Goal: Task Accomplishment & Management: Complete application form

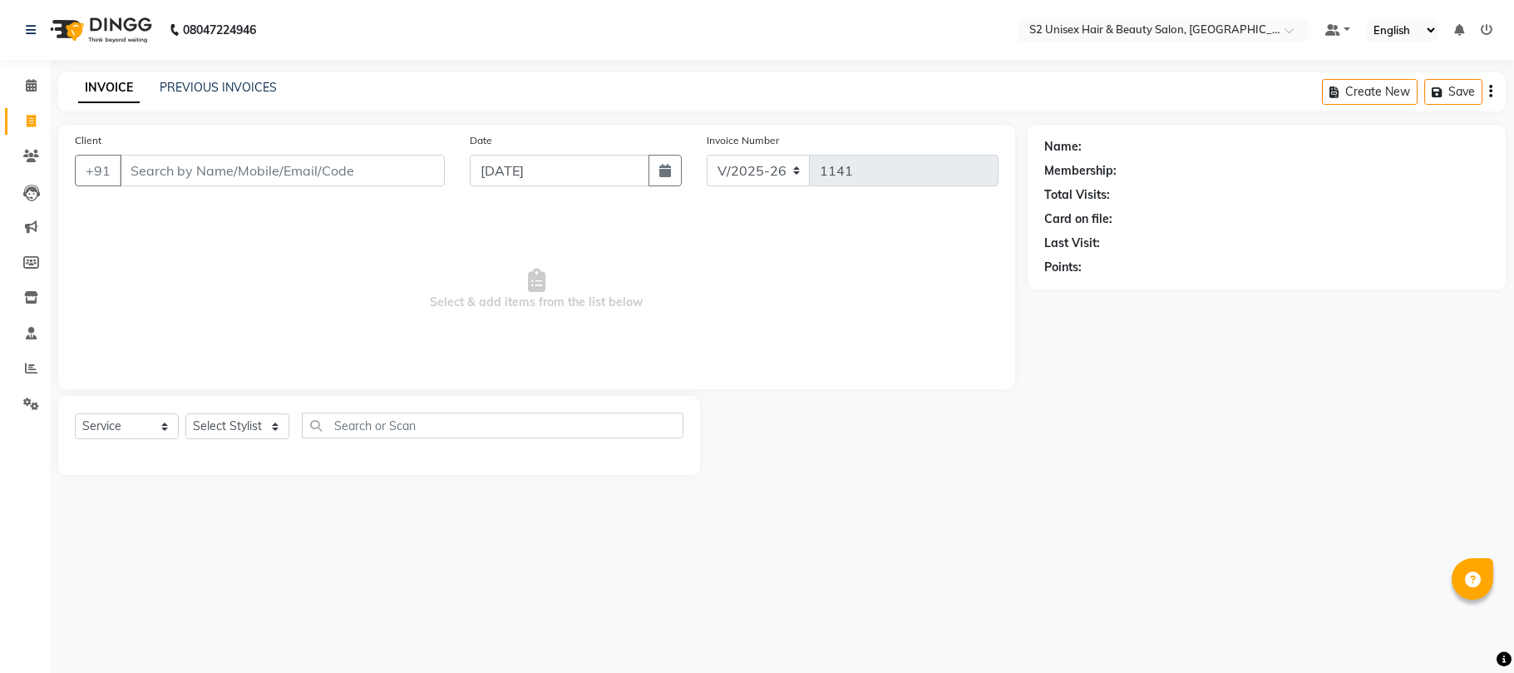
select select "3982"
select select "service"
click at [32, 91] on icon at bounding box center [31, 85] width 11 height 12
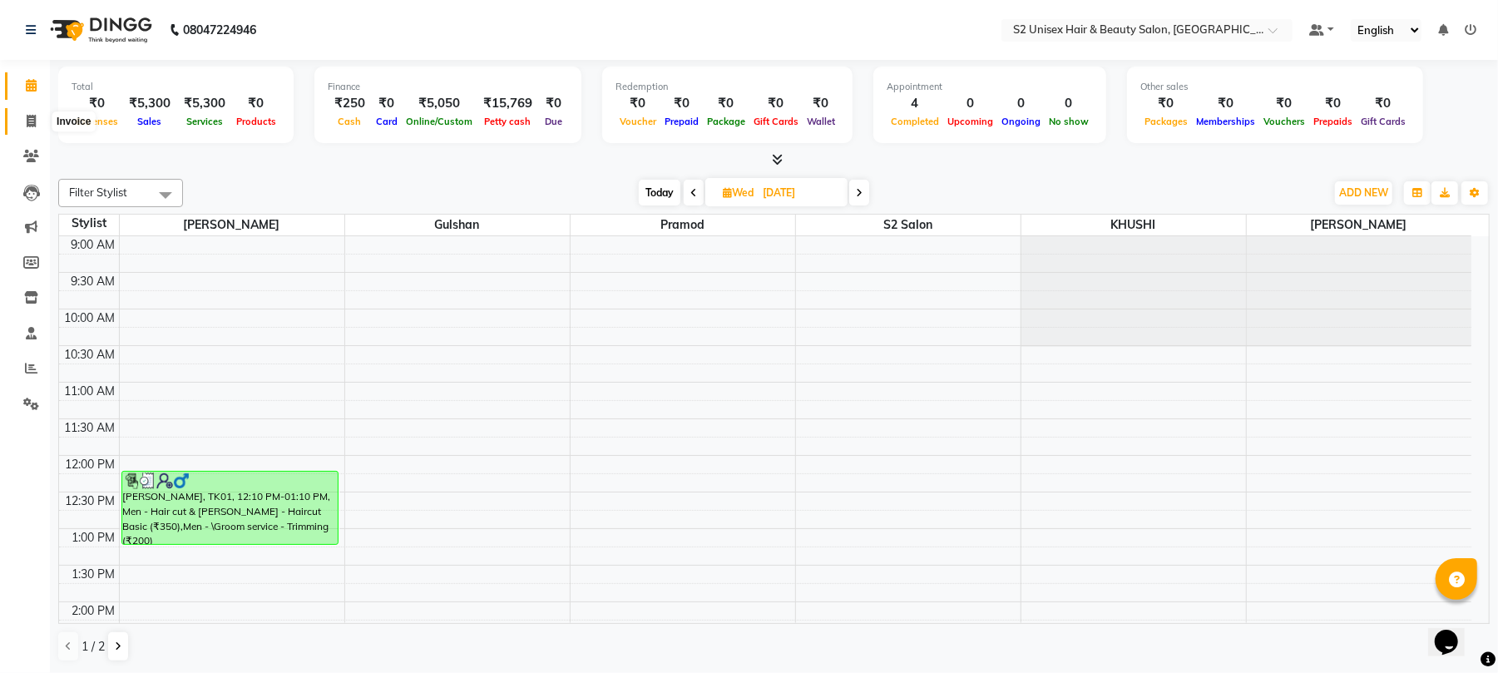
click at [32, 118] on icon at bounding box center [31, 121] width 9 height 12
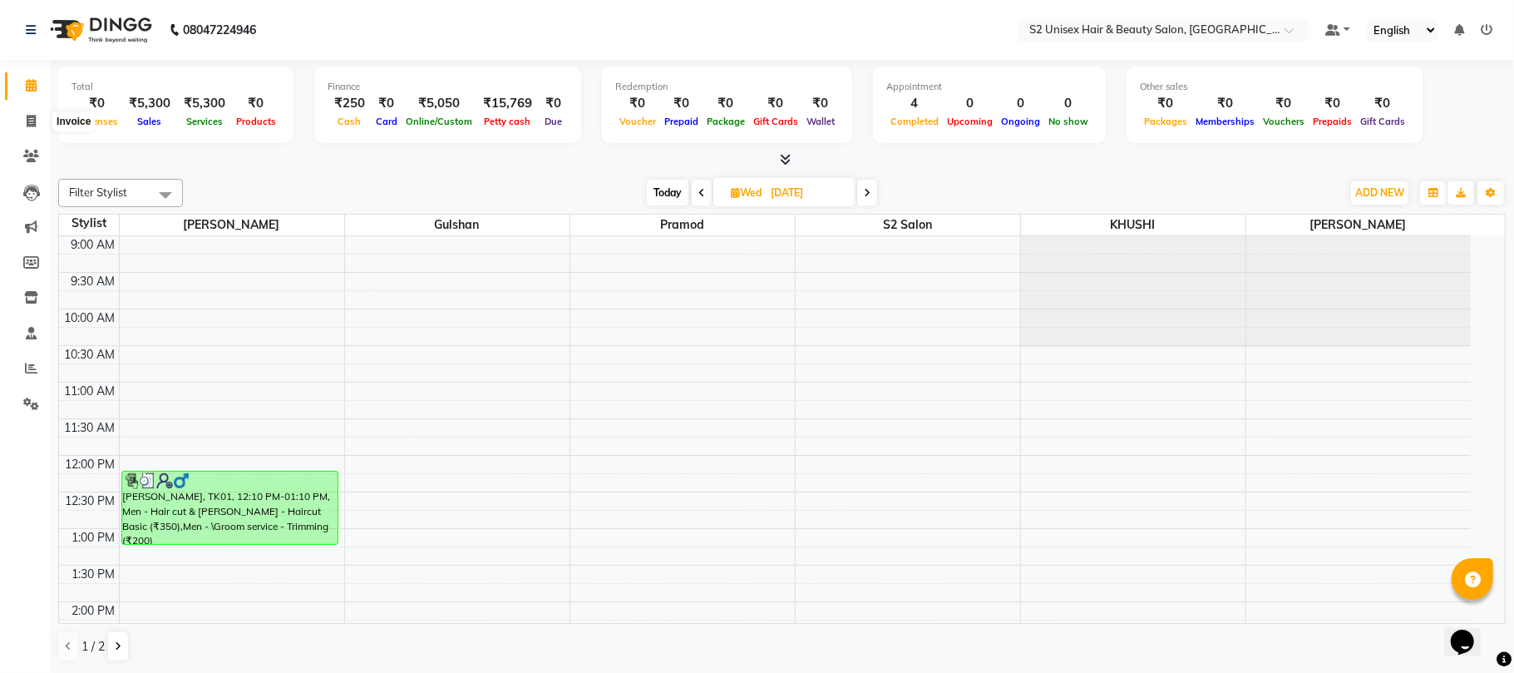
select select "3982"
select select "service"
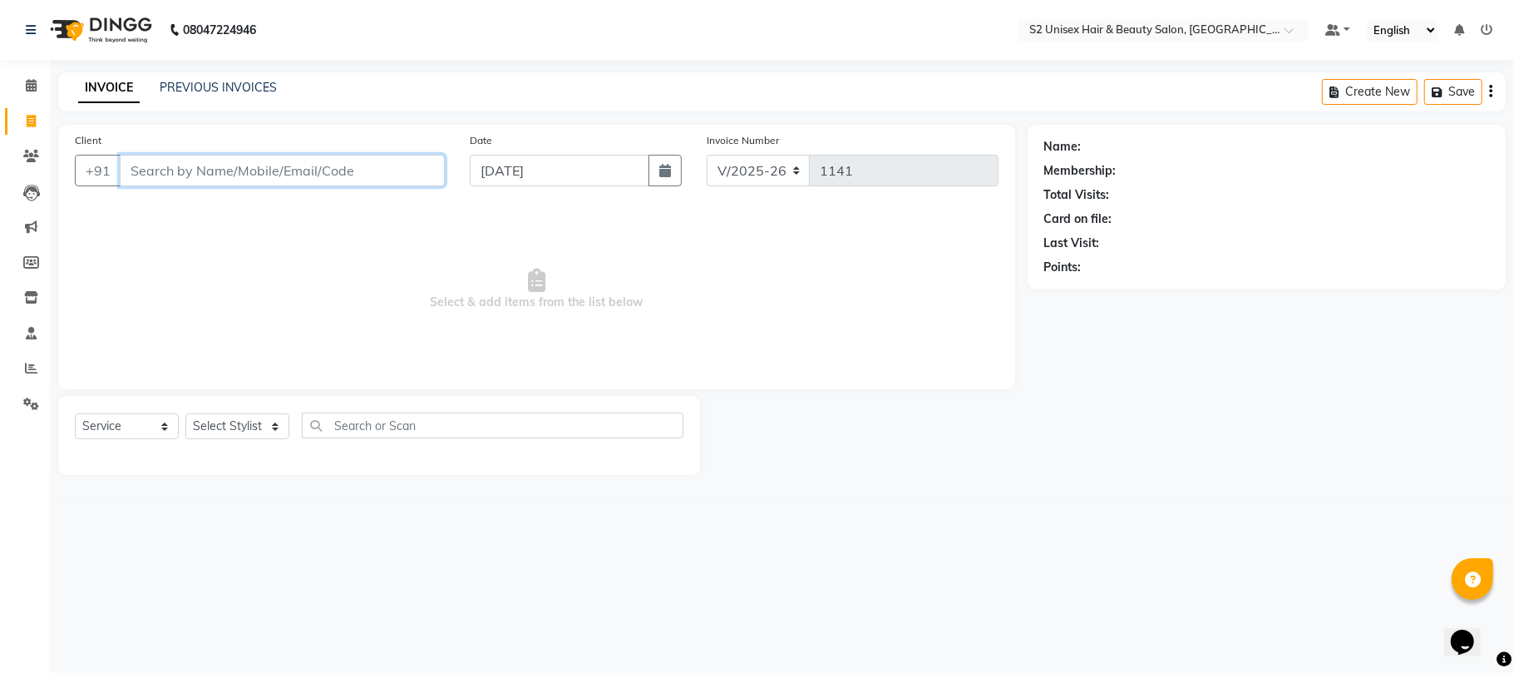
click at [180, 165] on input "Client" at bounding box center [282, 171] width 325 height 32
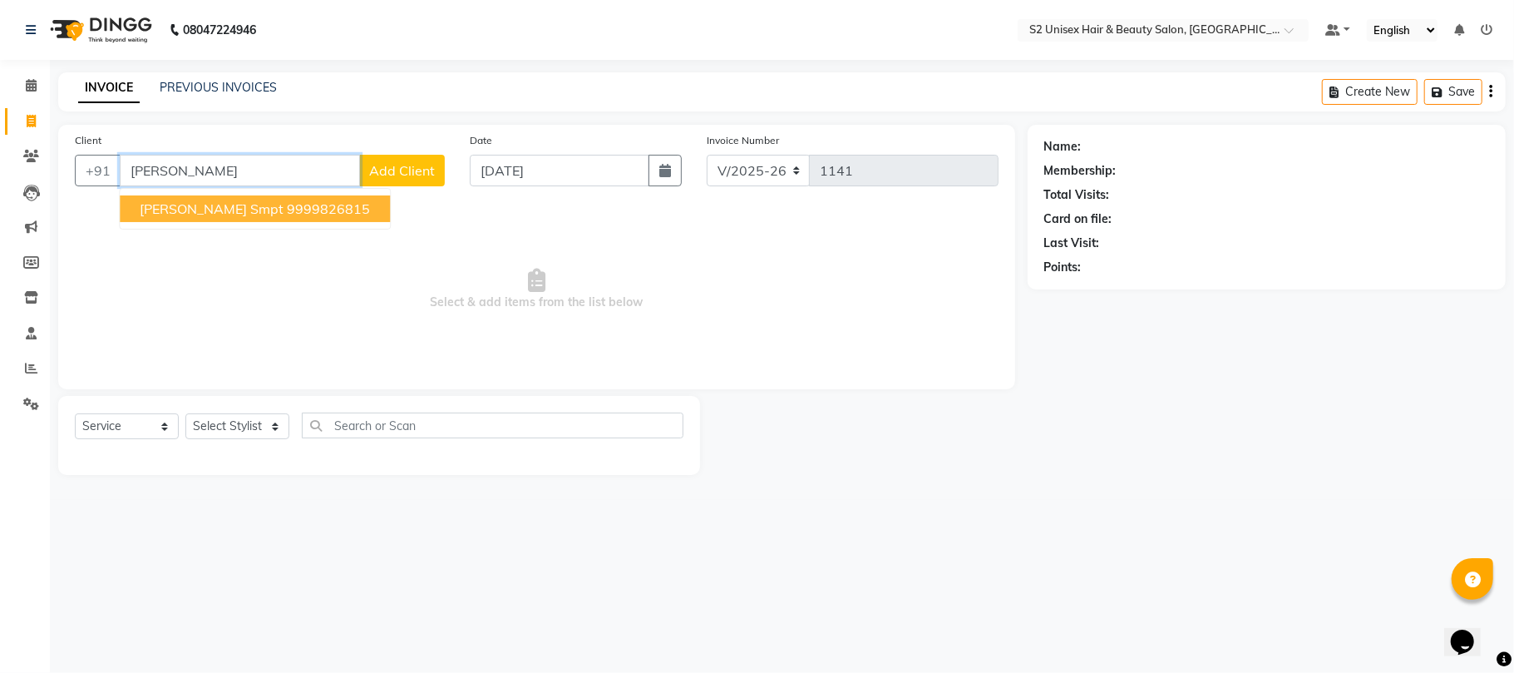
click at [296, 215] on ngb-highlight "9999826815" at bounding box center [328, 208] width 83 height 17
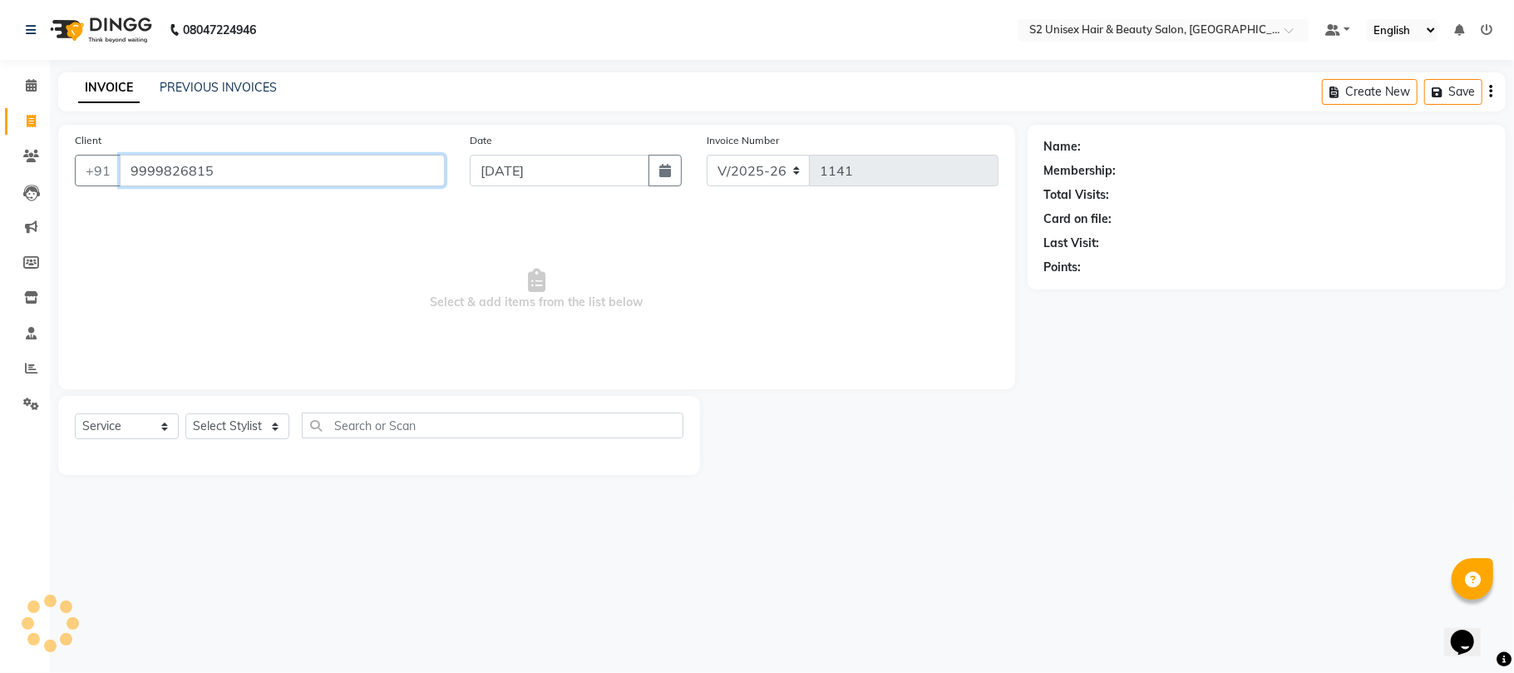
type input "9999826815"
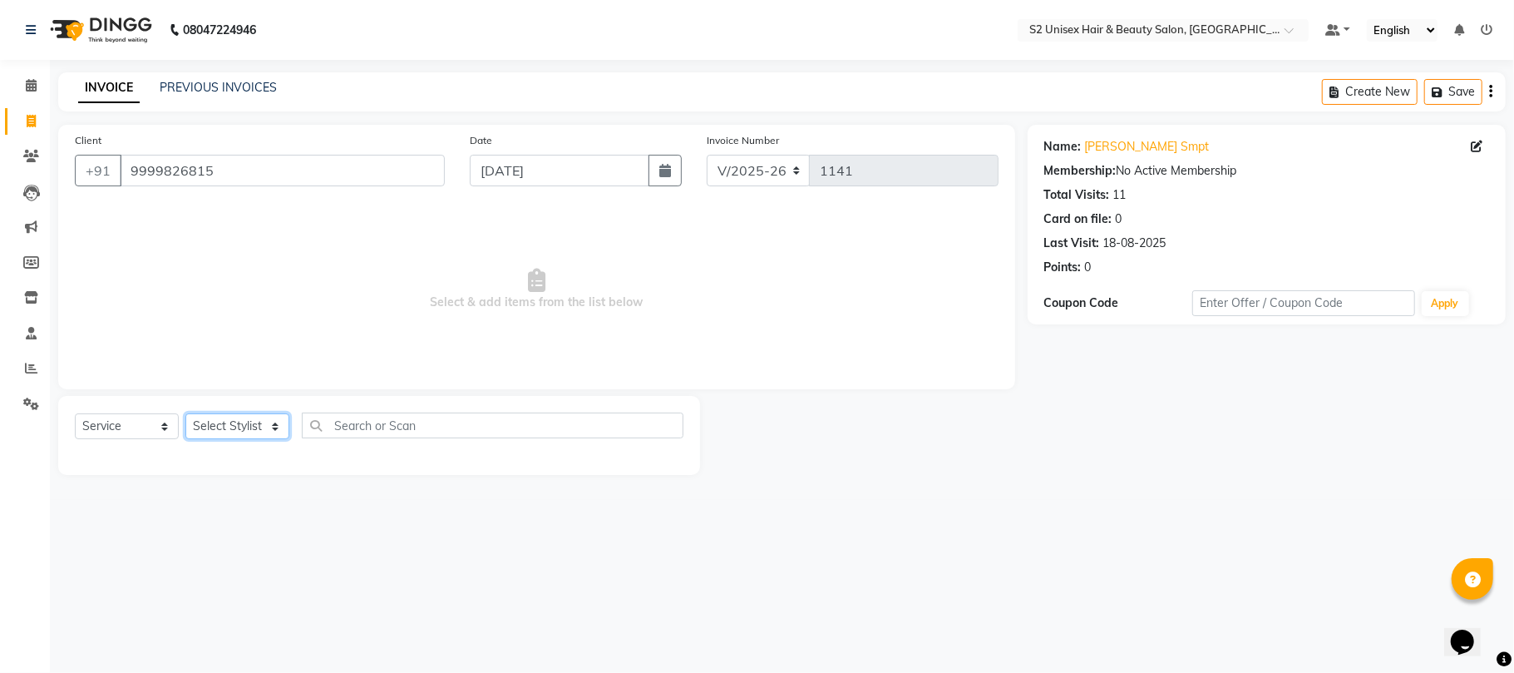
click at [261, 420] on select "Select Stylist Bittu Gulshan KHUSHI LALITA PARVIN PAL Pramod S2 salon Supendra …" at bounding box center [237, 426] width 104 height 26
select select "20295"
click at [185, 413] on select "Select Stylist Bittu Gulshan KHUSHI LALITA PARVIN PAL Pramod S2 salon Supendra …" at bounding box center [237, 426] width 104 height 26
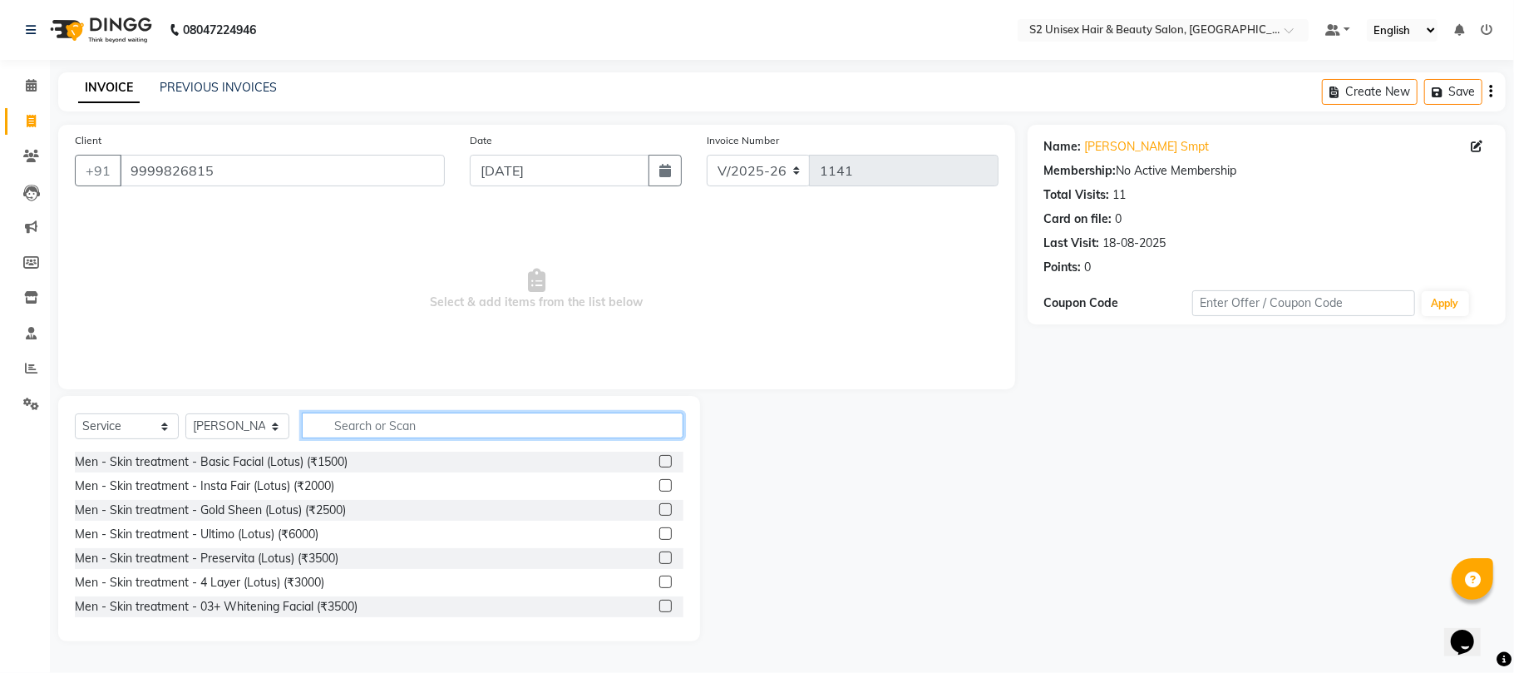
click at [449, 427] on input "text" at bounding box center [493, 426] width 382 height 26
type input "lot"
click at [660, 507] on label at bounding box center [666, 509] width 12 height 12
click at [660, 507] on input "checkbox" at bounding box center [665, 510] width 11 height 11
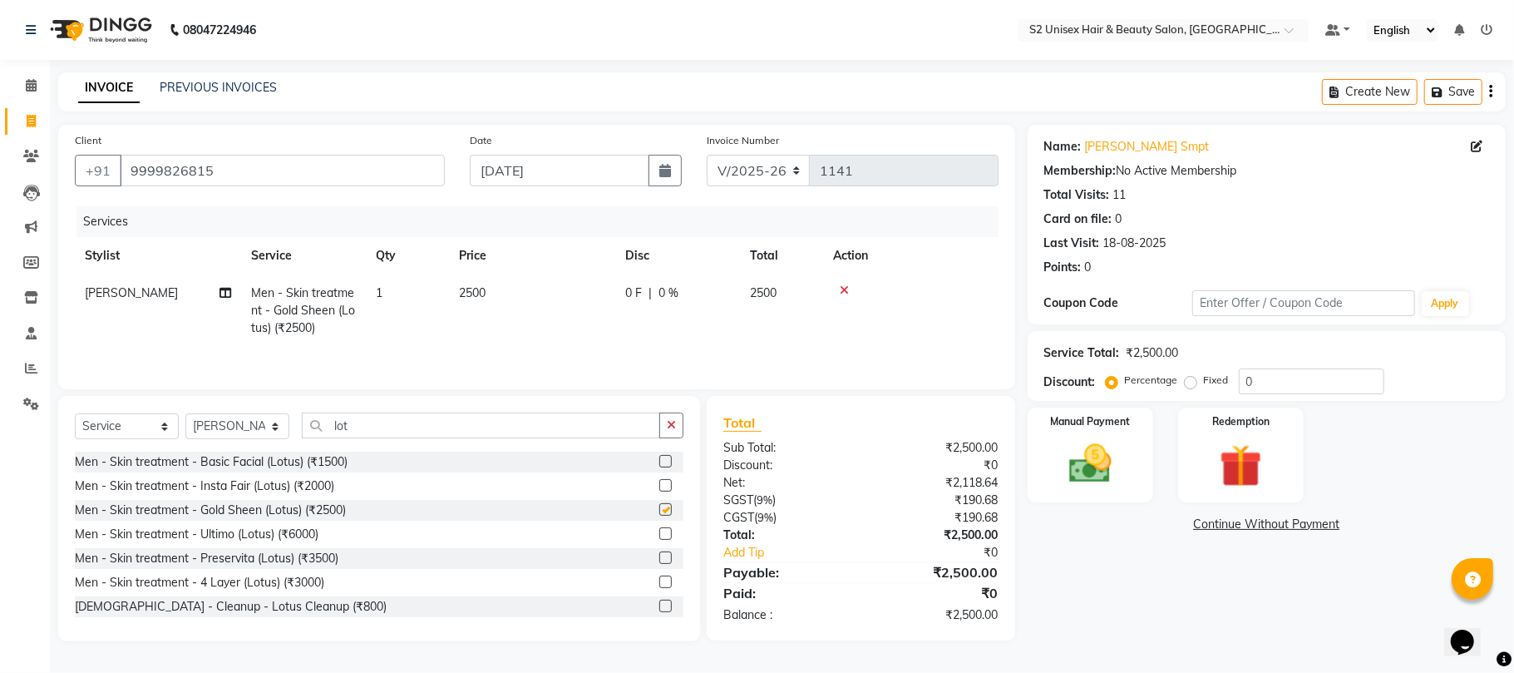
checkbox input "false"
click at [376, 438] on input "lot" at bounding box center [481, 426] width 358 height 26
type input "l"
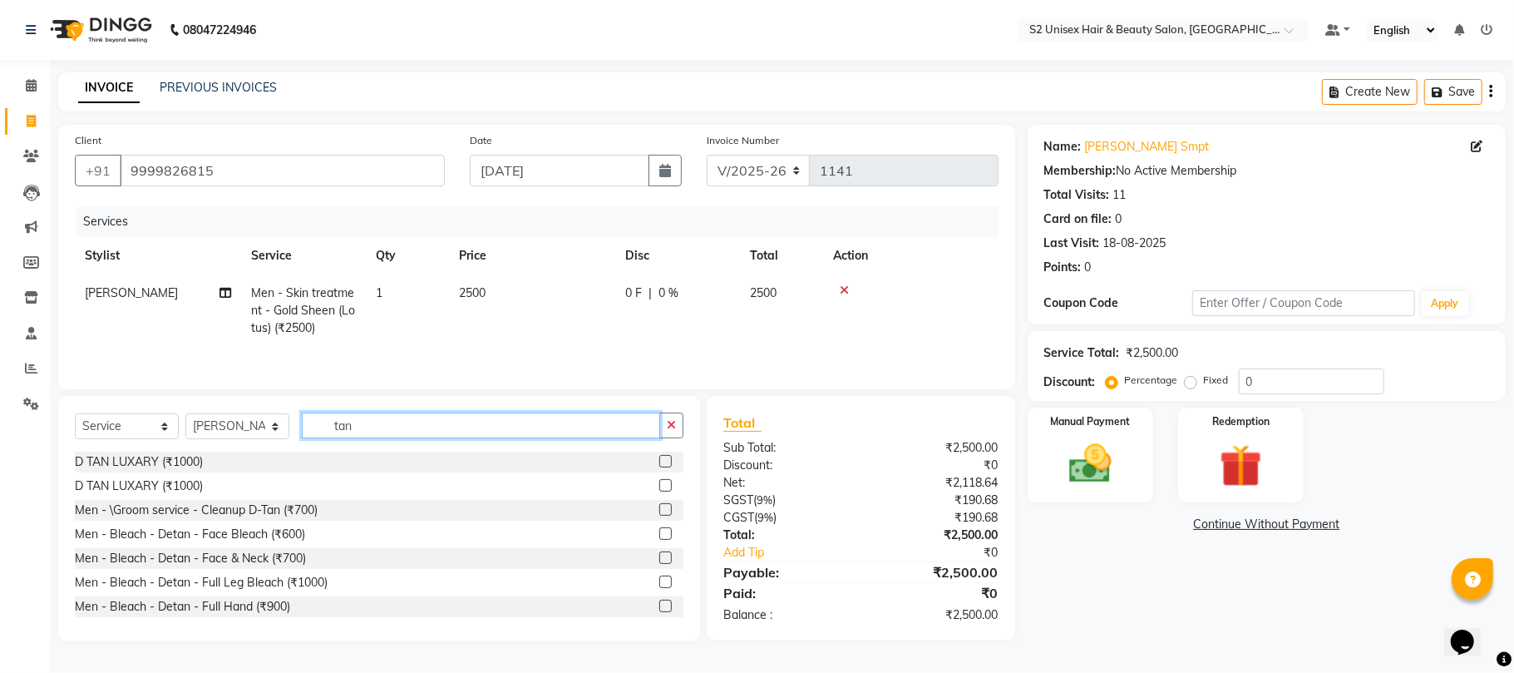
type input "tan"
click at [660, 516] on label at bounding box center [666, 509] width 12 height 12
click at [660, 516] on input "checkbox" at bounding box center [665, 510] width 11 height 11
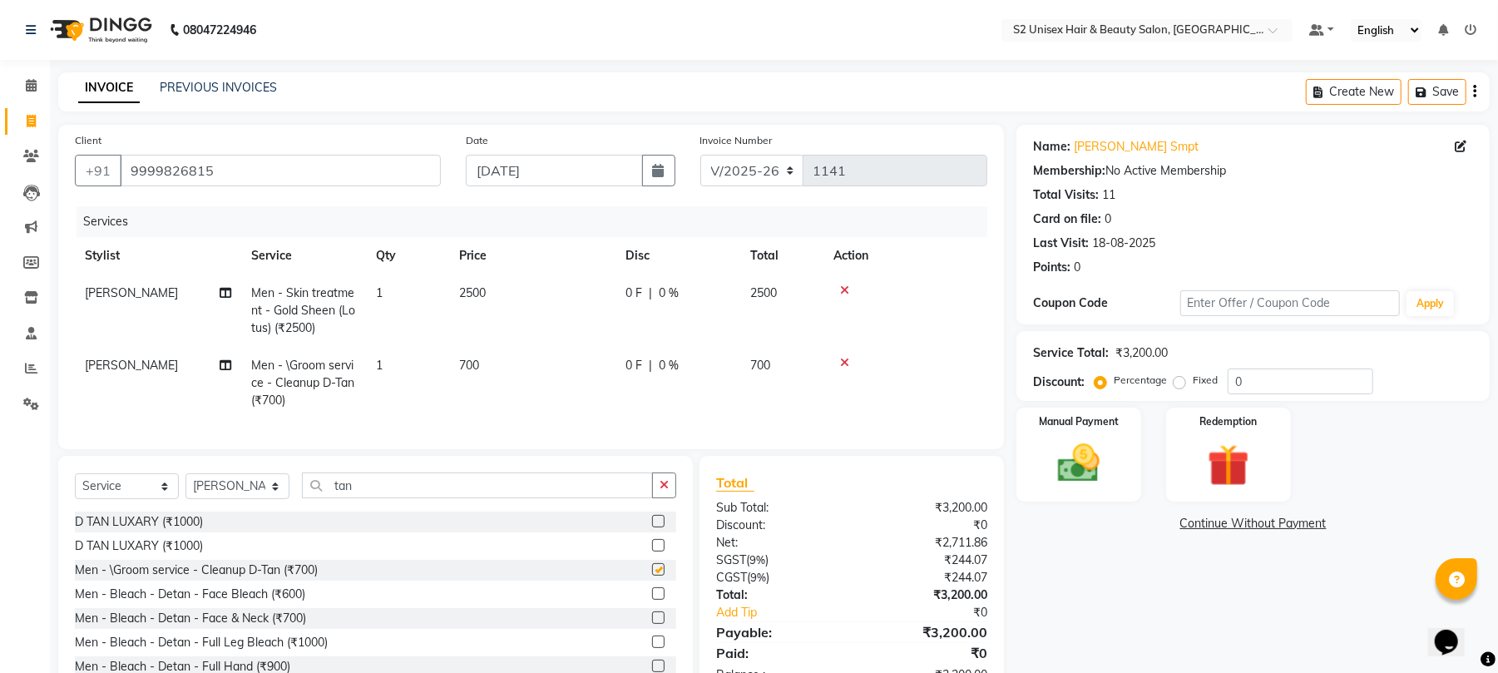
checkbox input "false"
click at [383, 498] on input "tan" at bounding box center [477, 485] width 351 height 26
click at [470, 361] on span "700" at bounding box center [469, 365] width 20 height 15
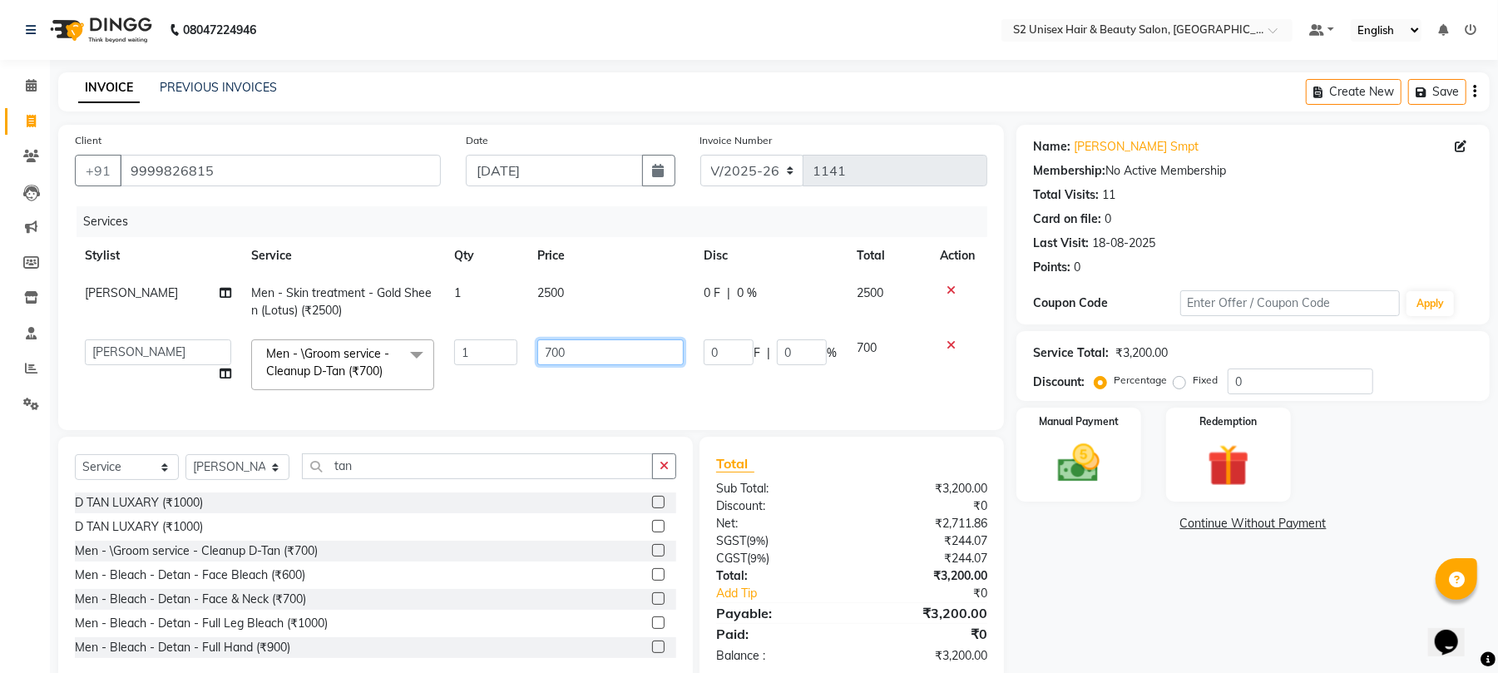
click at [556, 350] on input "700" at bounding box center [610, 352] width 146 height 26
click at [552, 350] on input "700" at bounding box center [610, 352] width 146 height 26
click at [622, 357] on input "700" at bounding box center [610, 352] width 146 height 26
click at [417, 477] on div "Select Service Product Membership Package Voucher Prepaid Gift Card Select Styl…" at bounding box center [375, 559] width 635 height 245
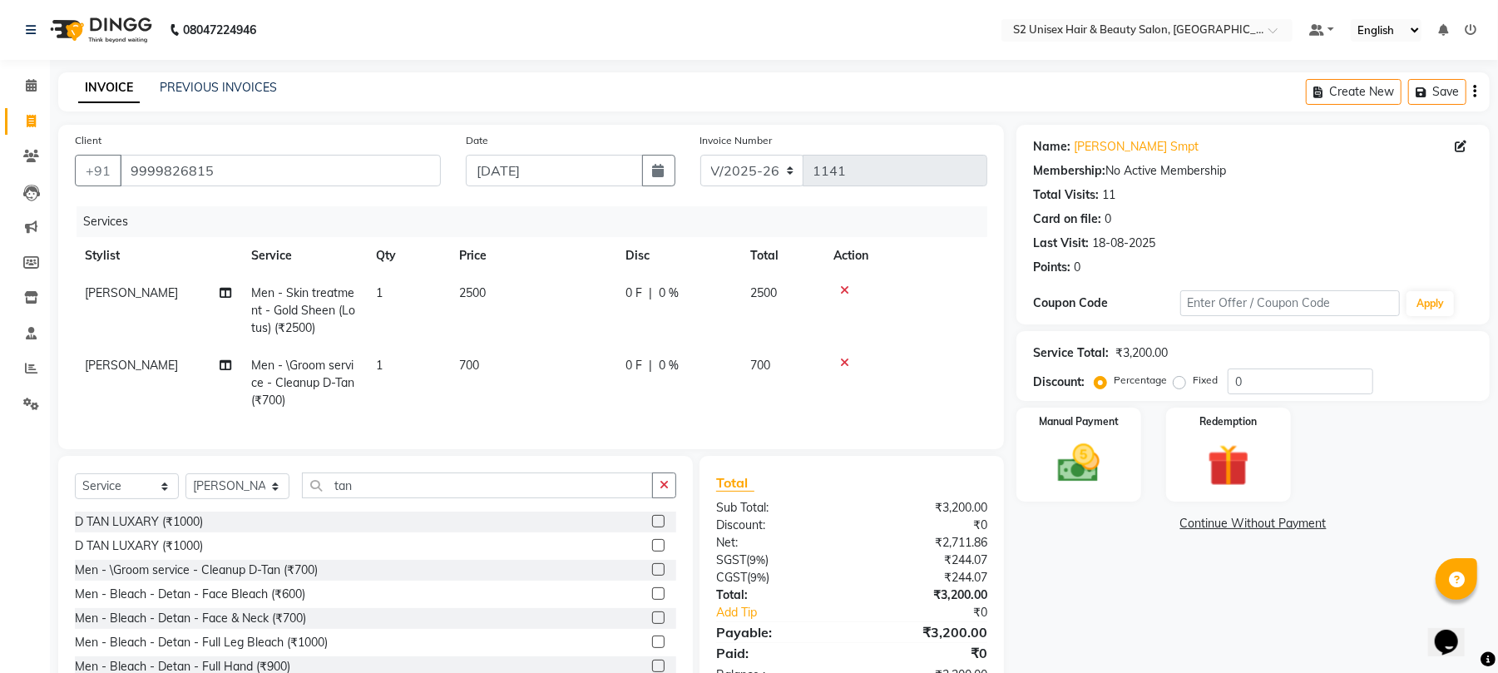
click at [470, 364] on span "700" at bounding box center [469, 365] width 20 height 15
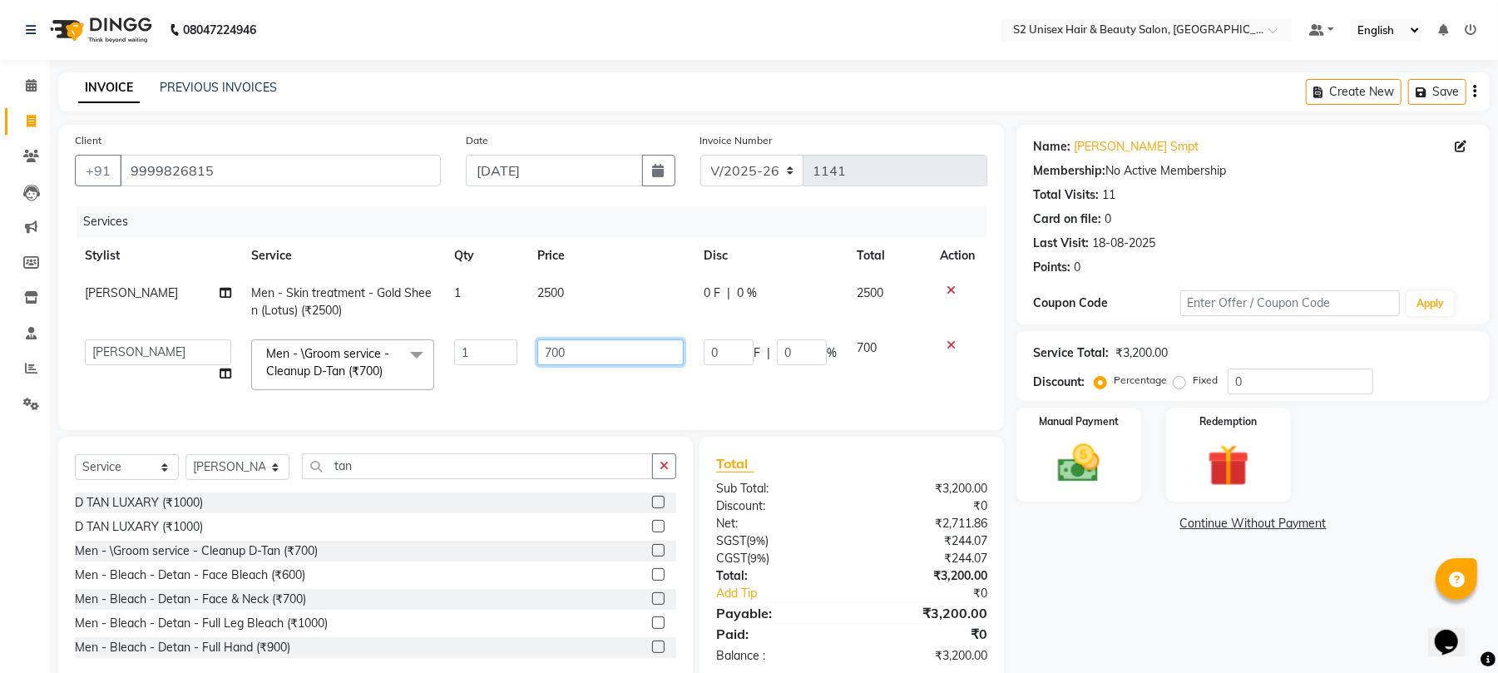
click at [551, 346] on input "700" at bounding box center [610, 352] width 146 height 26
type input "1000"
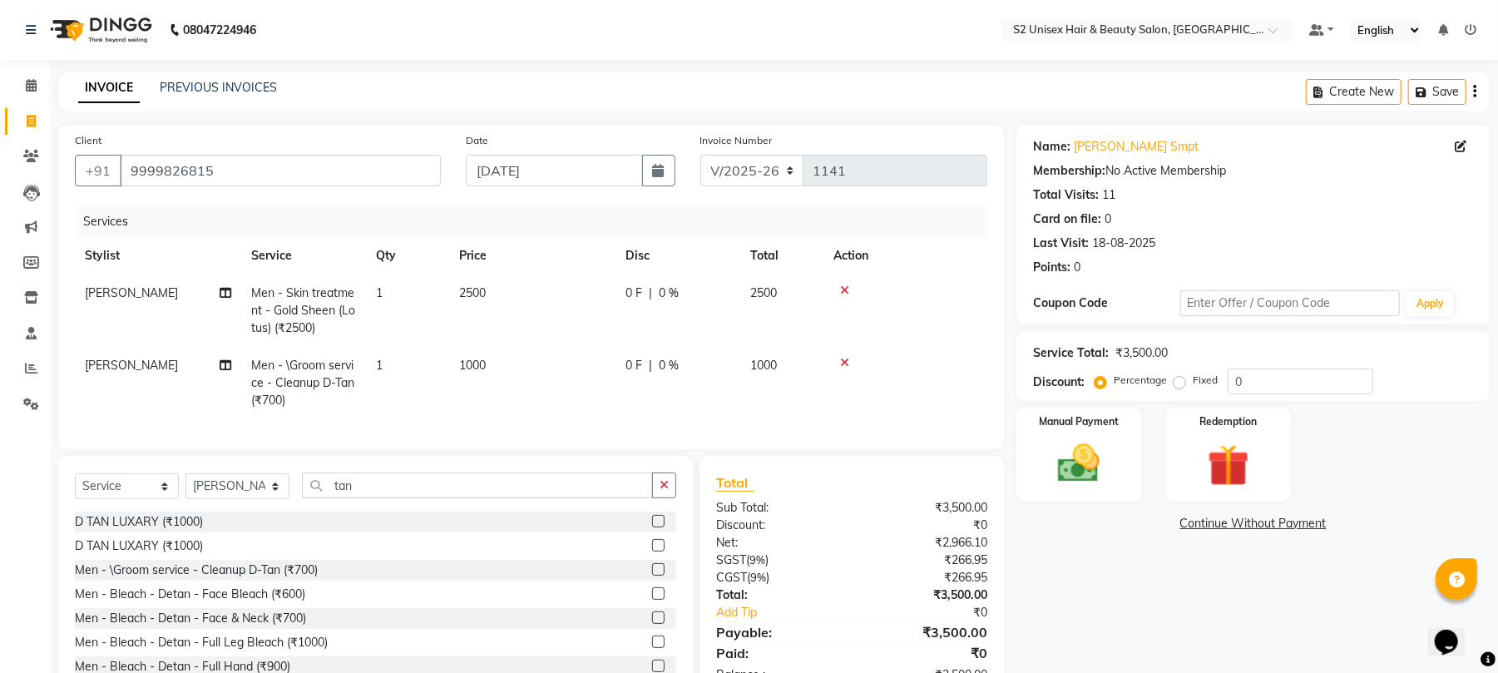
click at [596, 383] on td "1000" at bounding box center [532, 383] width 166 height 72
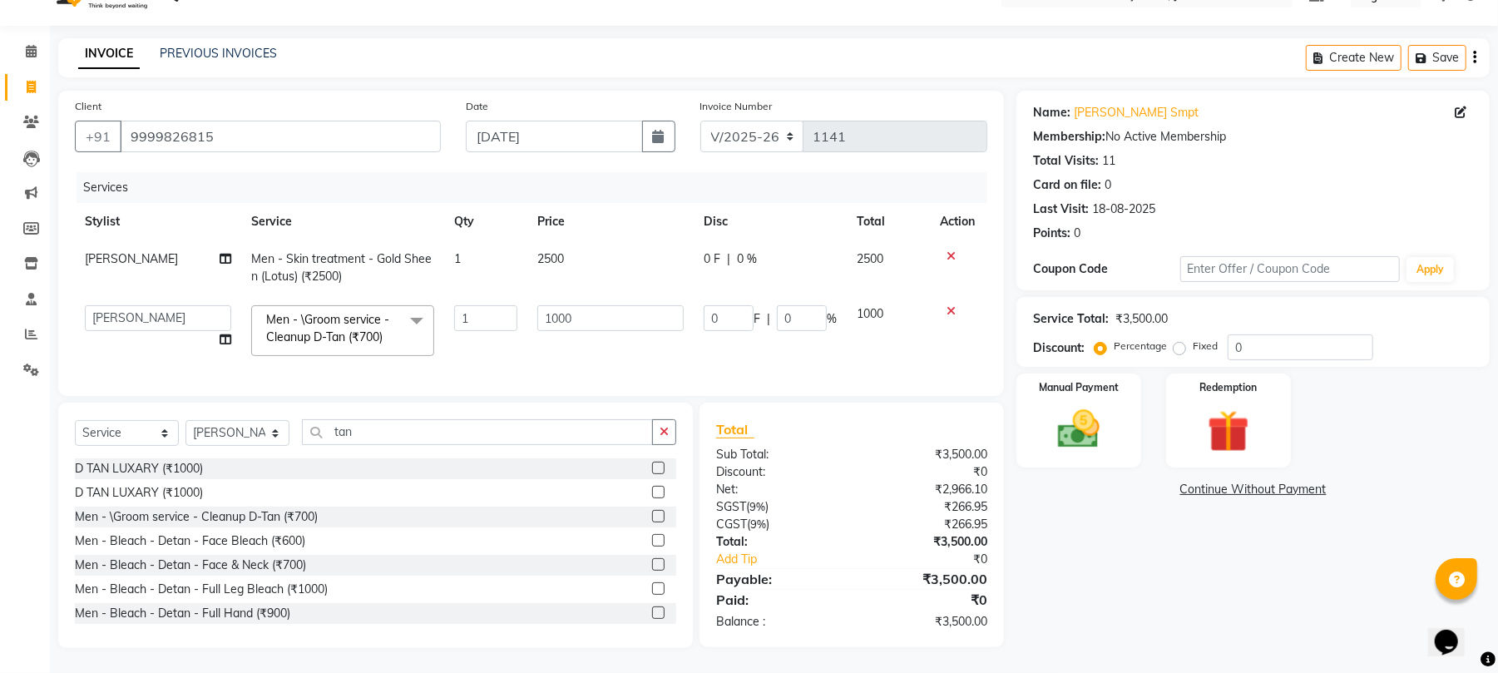
scroll to position [51, 0]
click at [404, 427] on input "tan" at bounding box center [477, 432] width 351 height 26
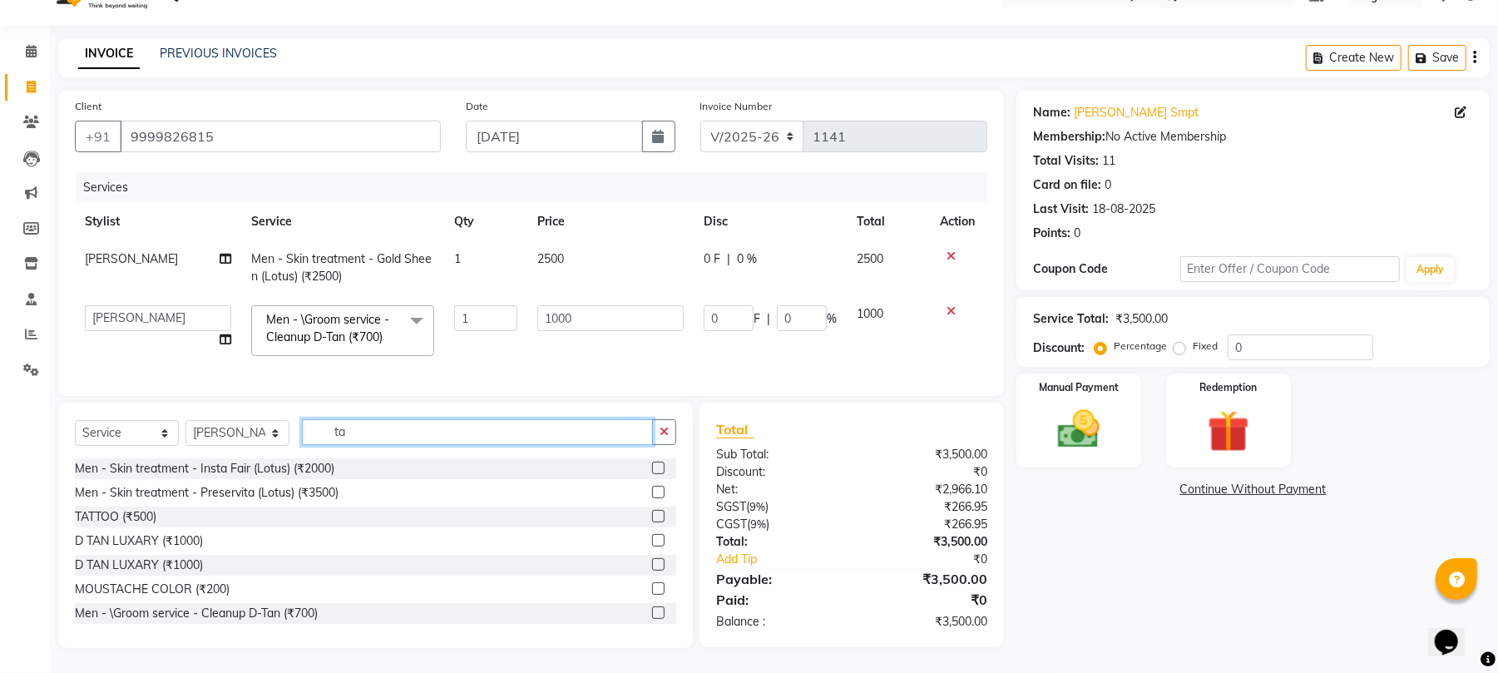
type input "t"
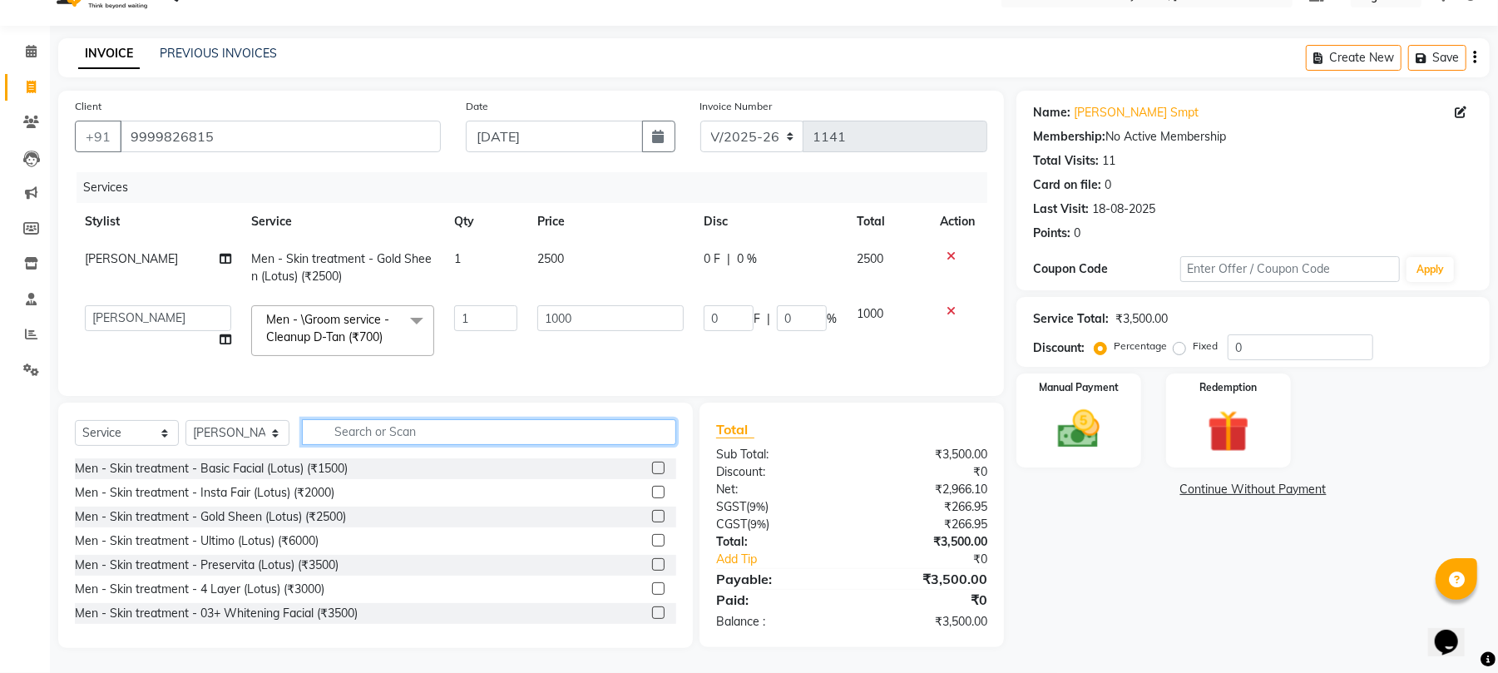
type input "h"
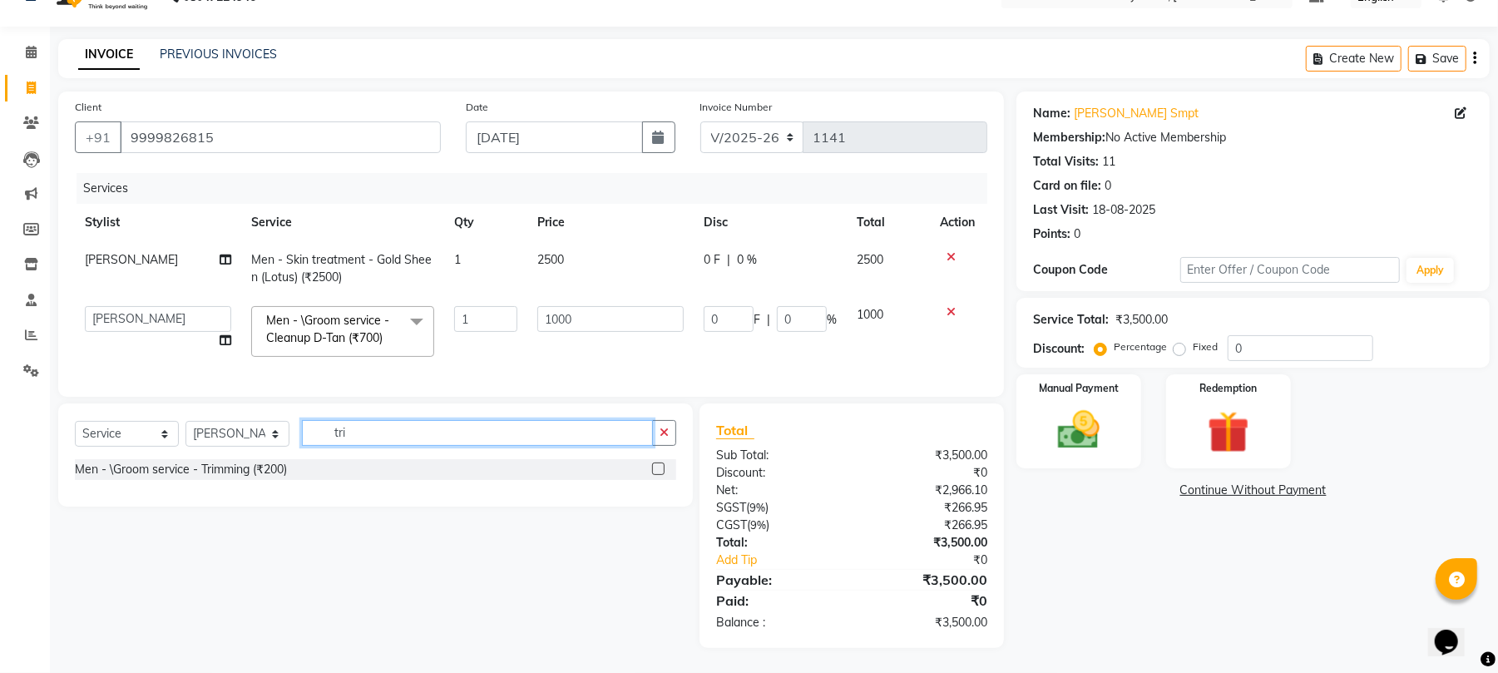
type input "tri"
click at [656, 467] on label at bounding box center [658, 468] width 12 height 12
click at [656, 467] on input "checkbox" at bounding box center [657, 469] width 11 height 11
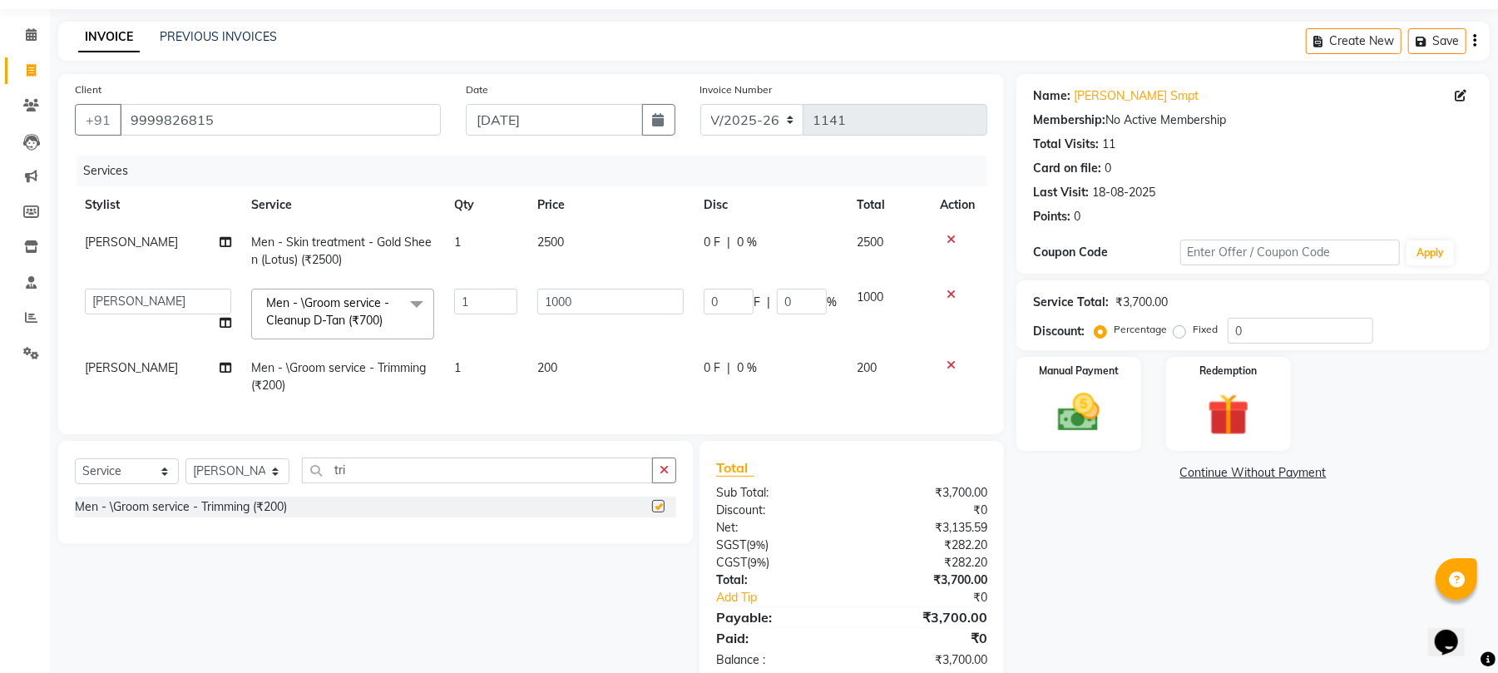
checkbox input "false"
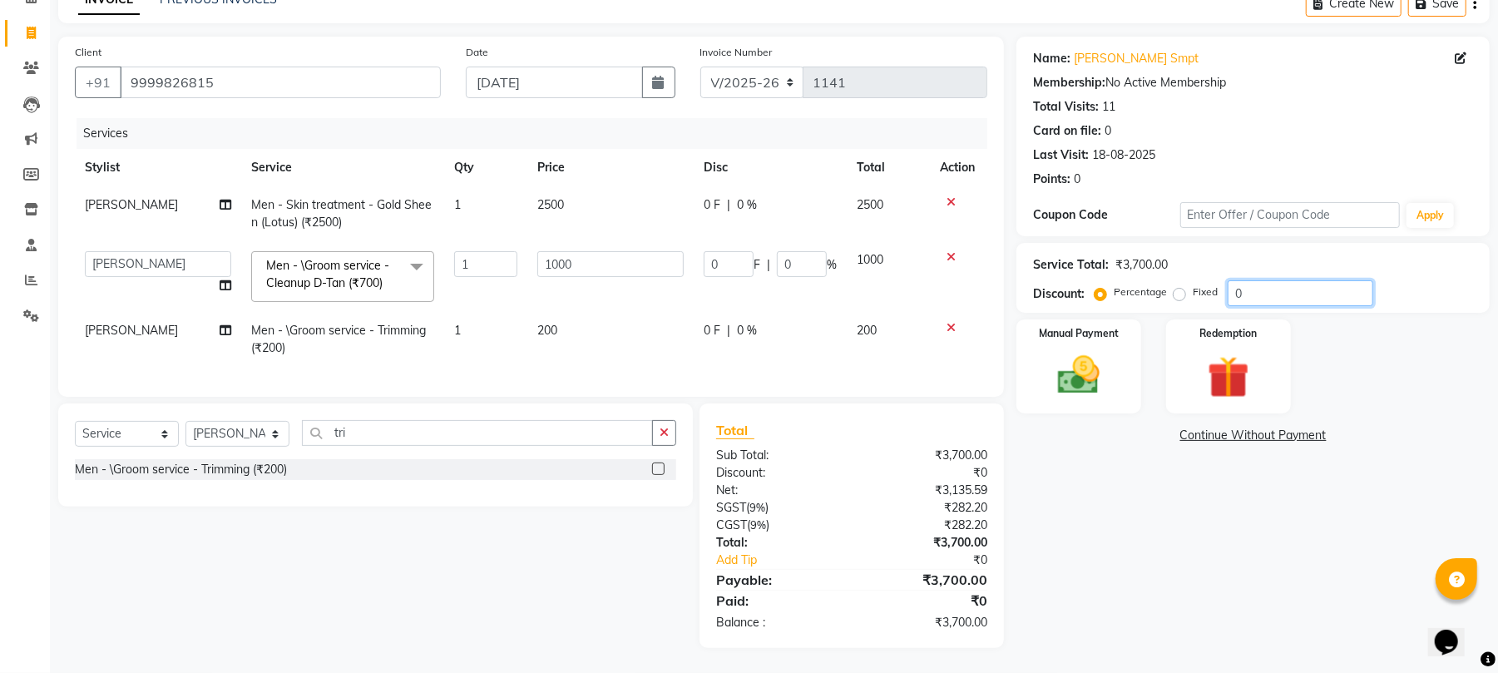
click at [1229, 280] on input "0" at bounding box center [1301, 293] width 146 height 26
type input "20"
type input "200"
type input "20"
click at [1278, 280] on input "20" at bounding box center [1301, 293] width 146 height 26
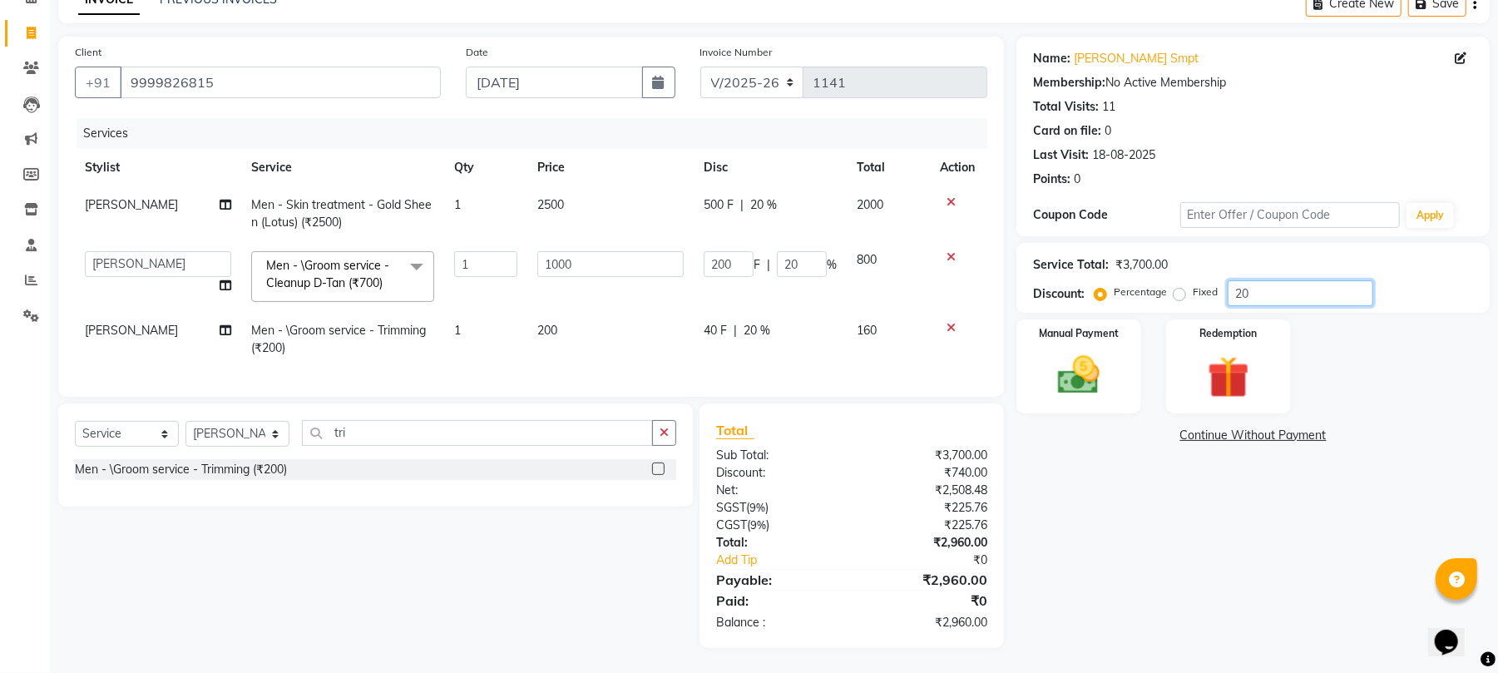
type input "2"
type input "20"
type input "2"
type input "25"
type input "250"
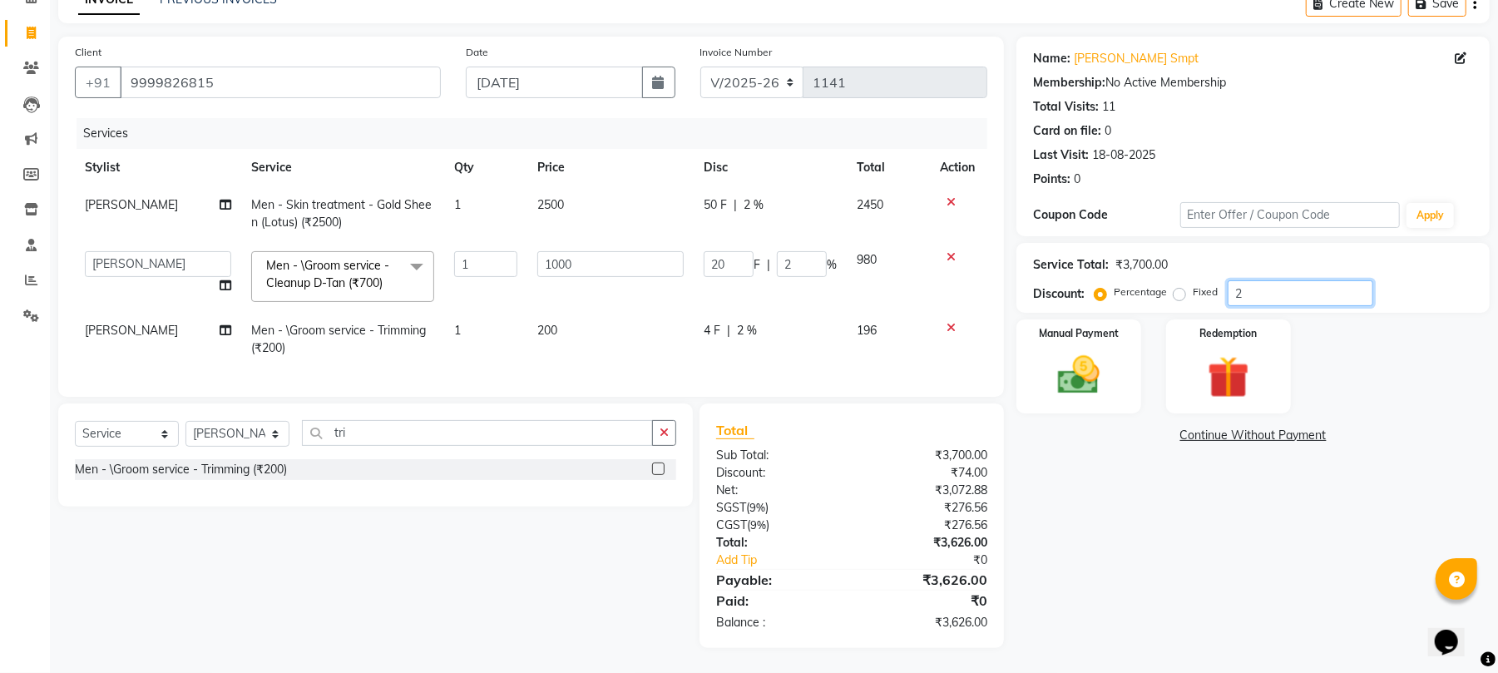
type input "25"
type input "2"
type input "20"
type input "2"
type input "20"
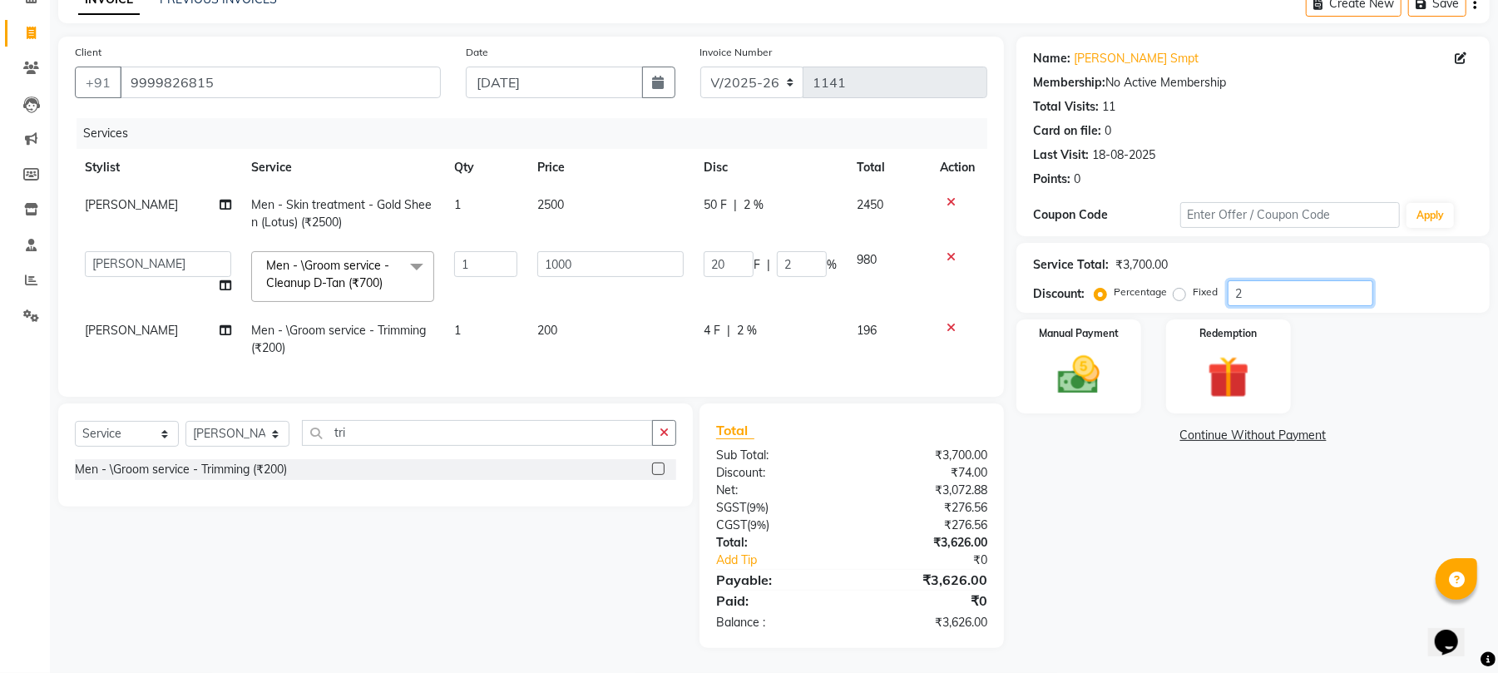
type input "200"
type input "20"
click at [1116, 333] on div "Manual Payment" at bounding box center [1079, 366] width 130 height 97
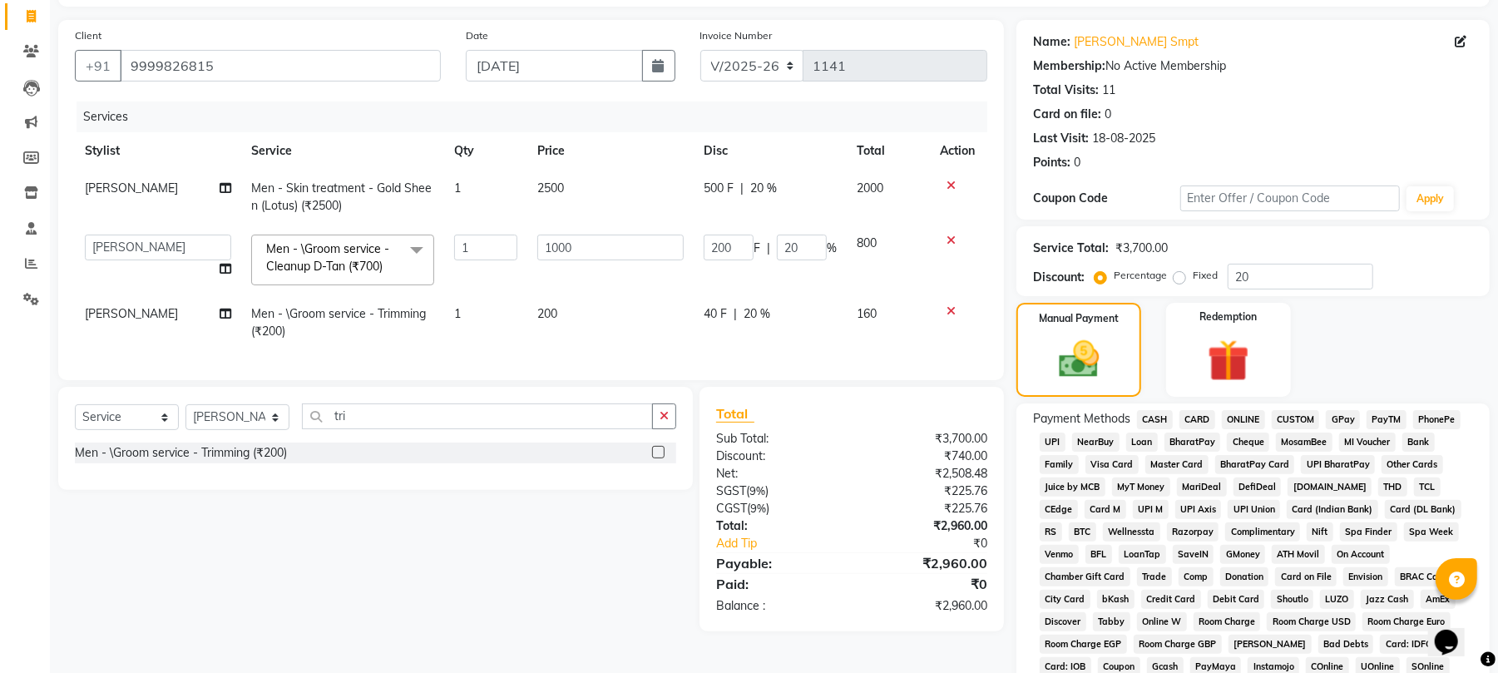
click at [1241, 417] on span "ONLINE" at bounding box center [1243, 419] width 43 height 19
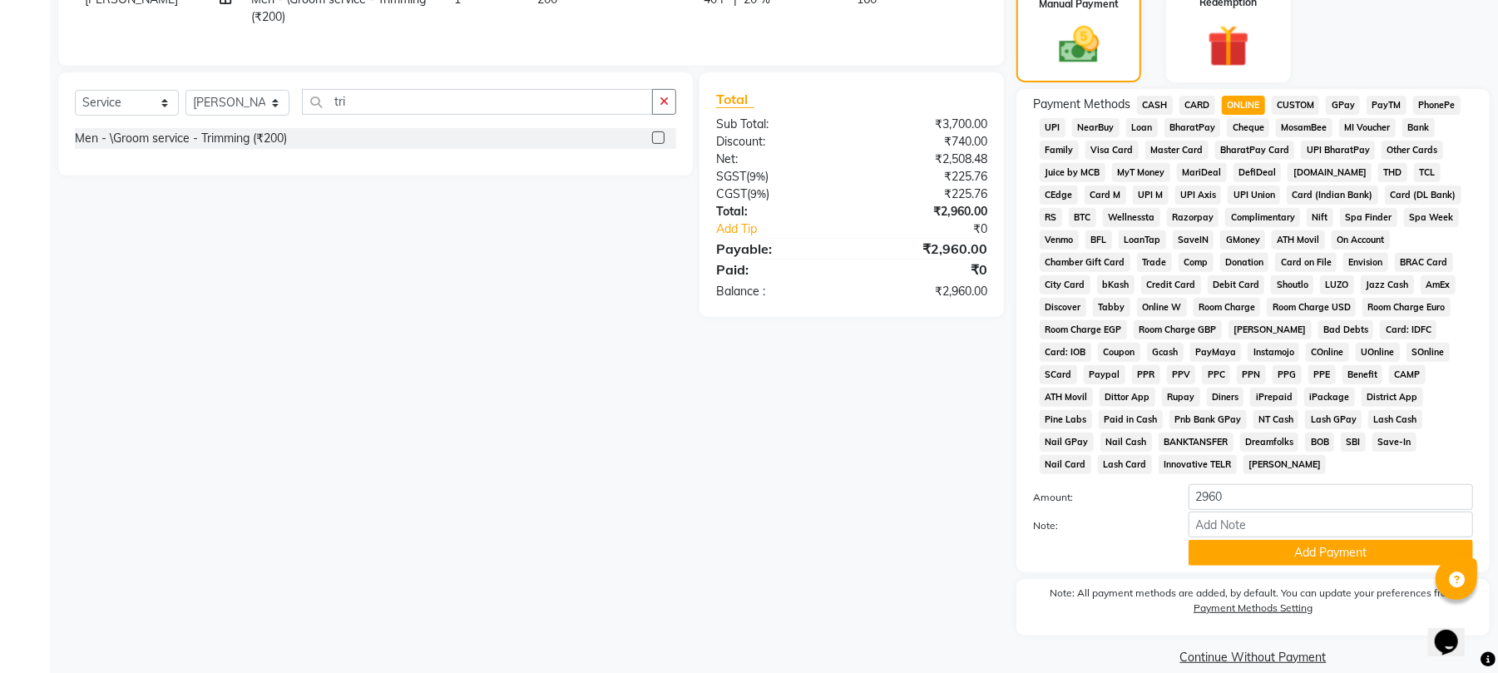
scroll to position [422, 0]
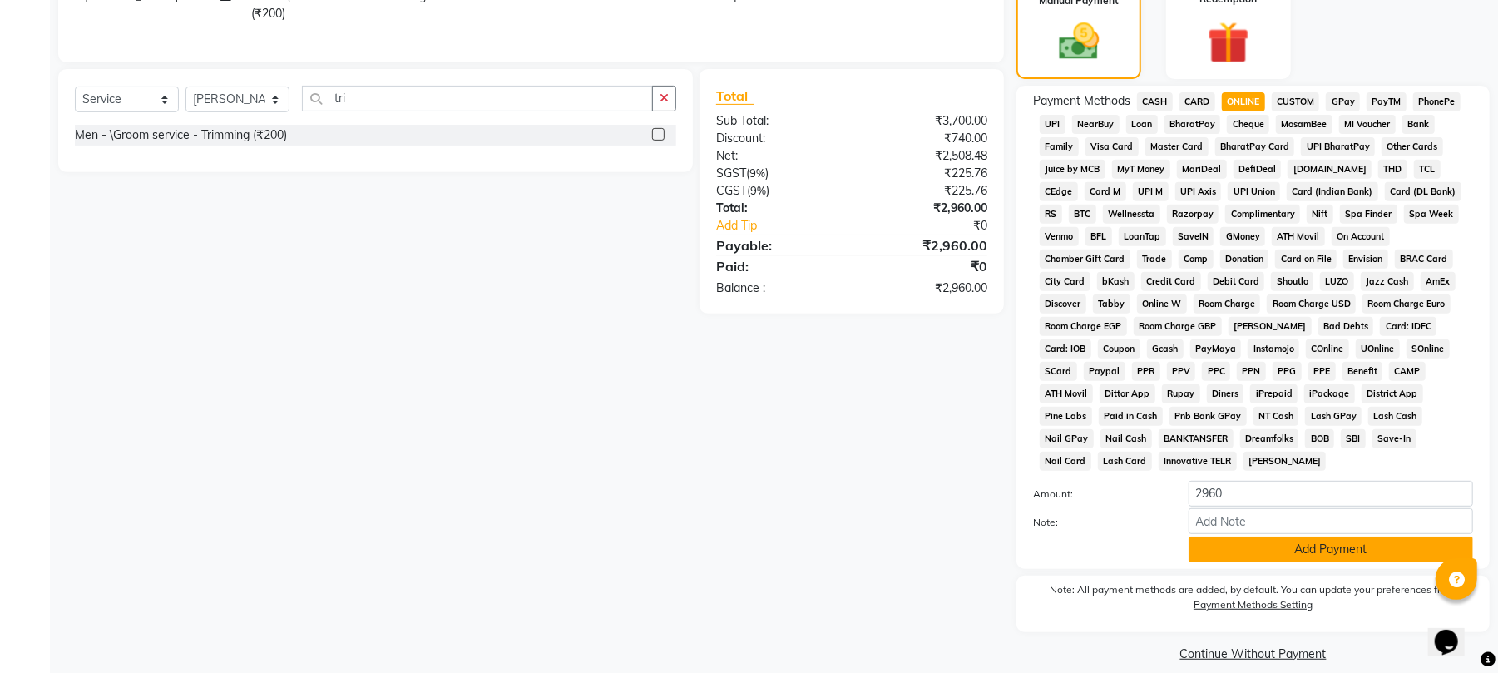
click at [1297, 536] on button "Add Payment" at bounding box center [1330, 549] width 284 height 26
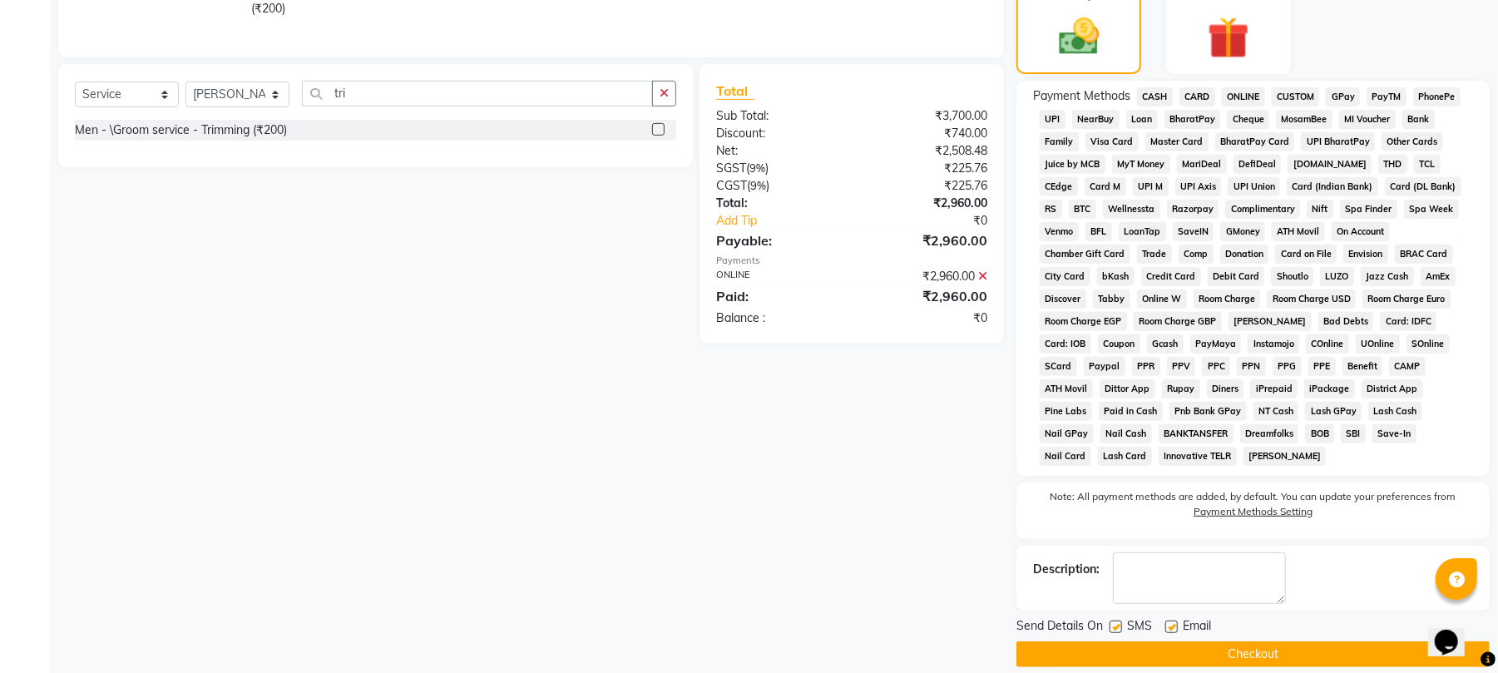
scroll to position [429, 0]
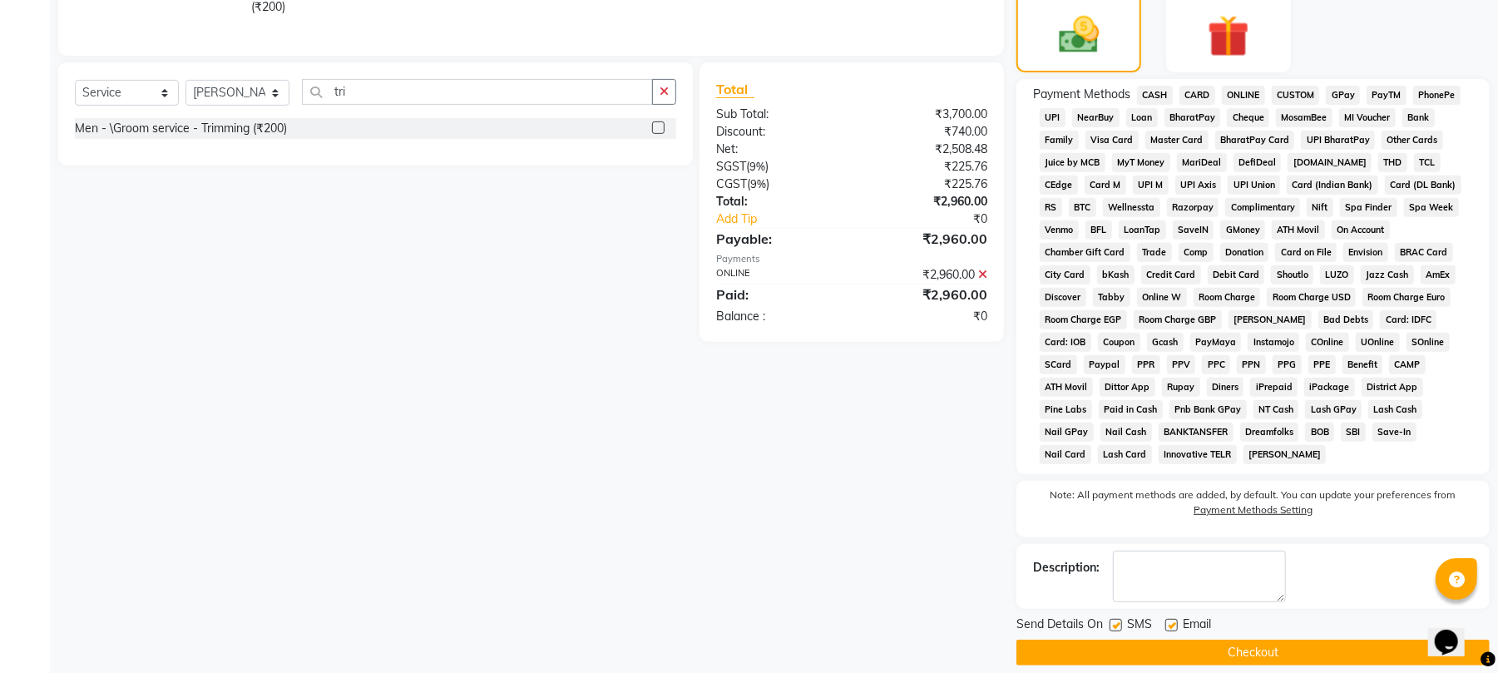
click at [1188, 640] on button "Checkout" at bounding box center [1252, 653] width 473 height 26
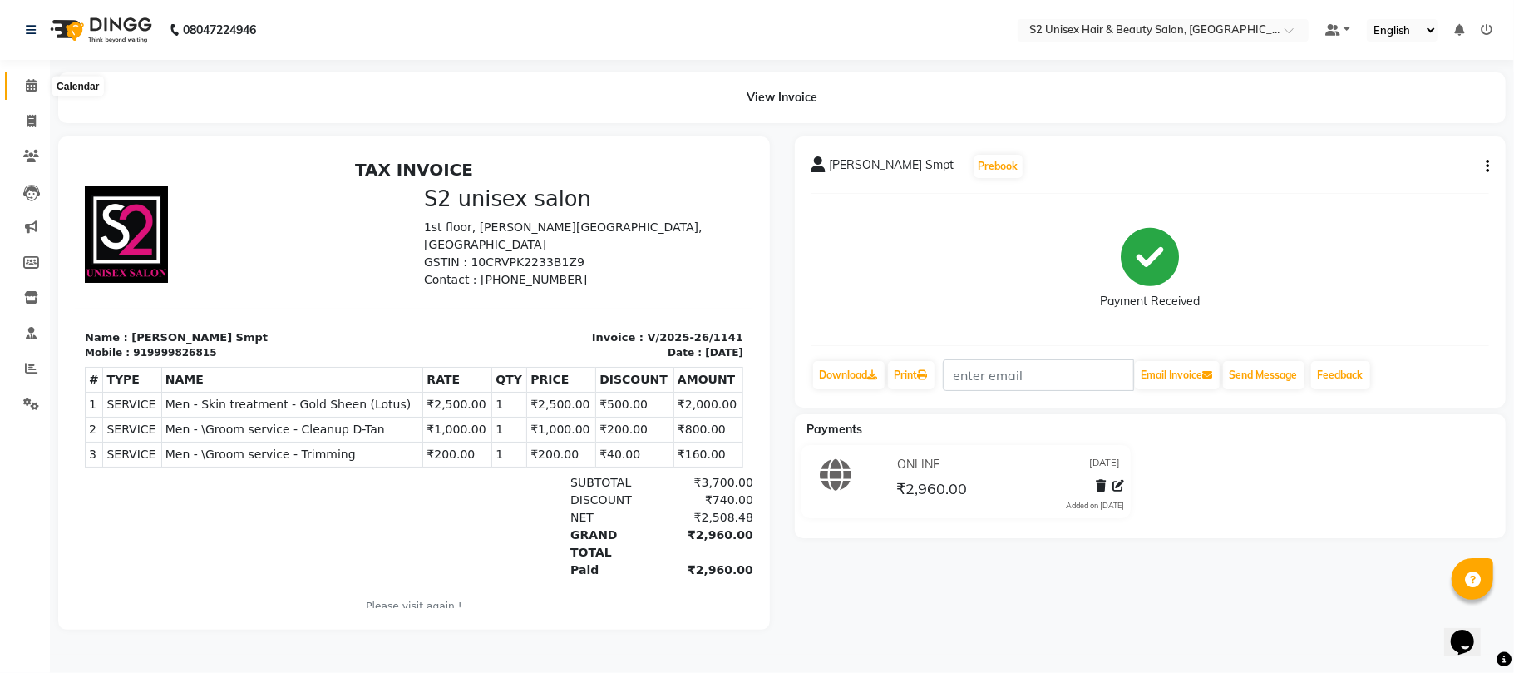
click at [37, 84] on span at bounding box center [31, 86] width 29 height 19
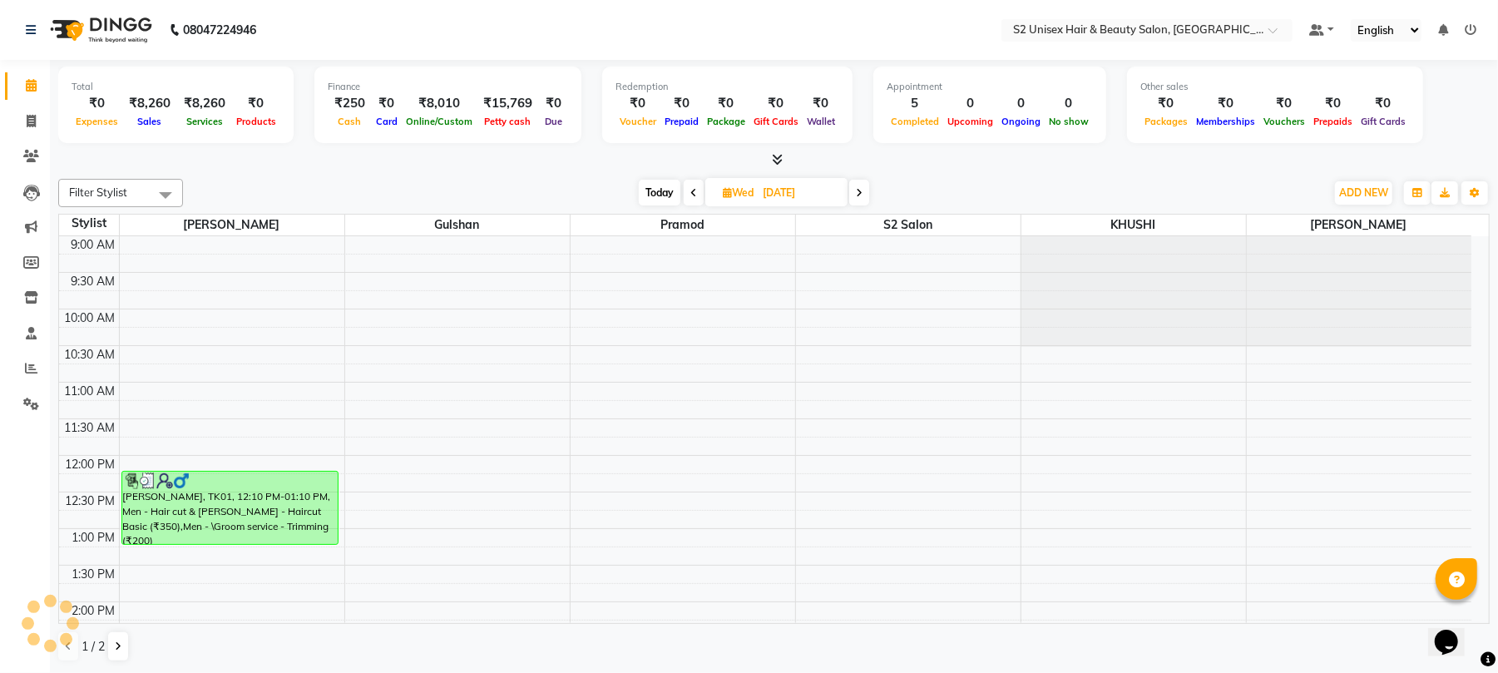
scroll to position [472, 0]
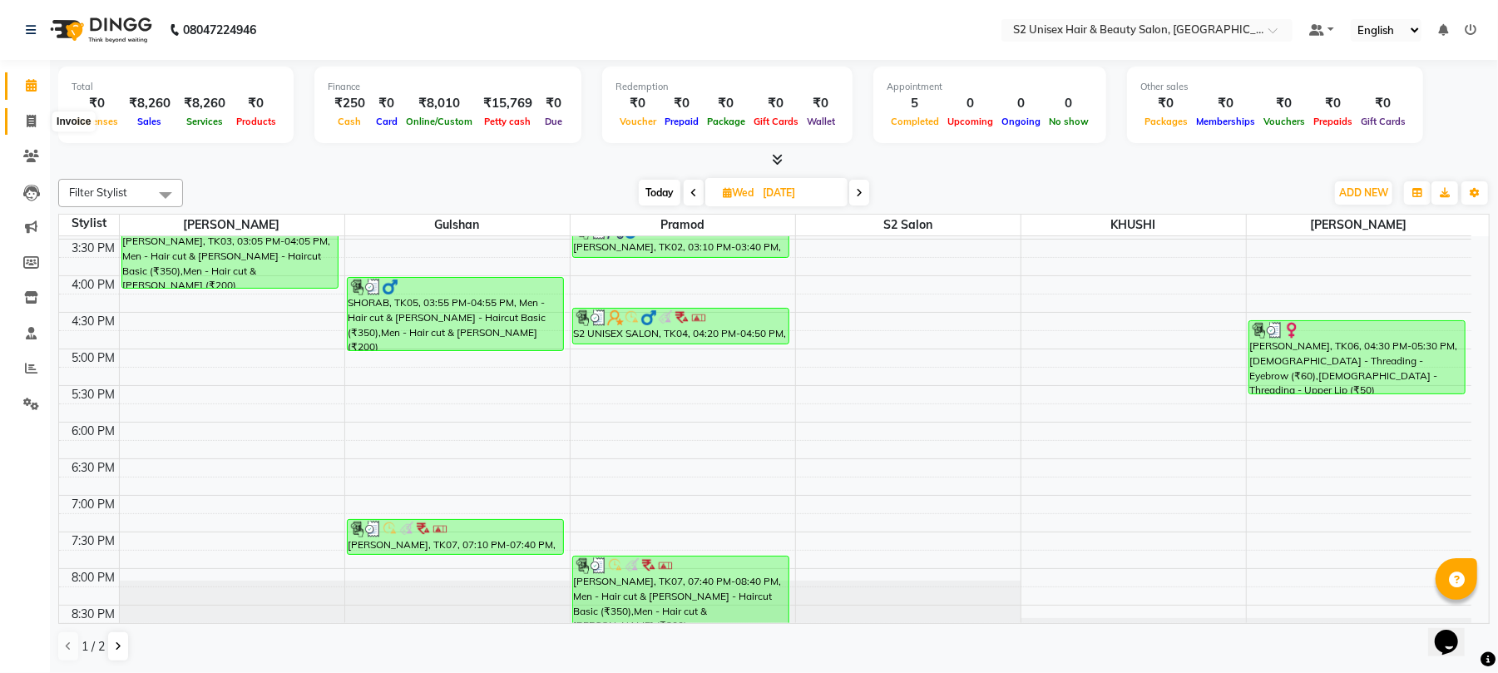
click at [27, 126] on icon at bounding box center [31, 121] width 9 height 12
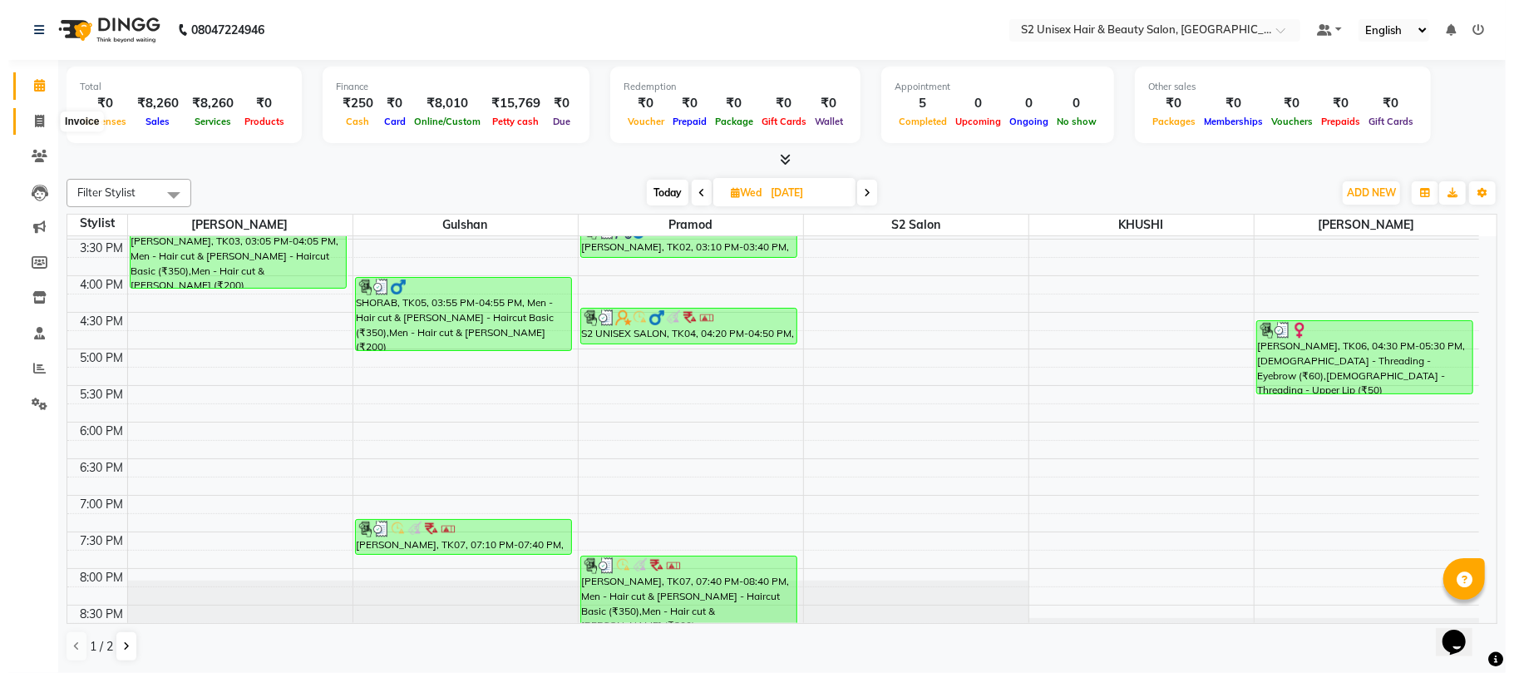
select select "3982"
select select "service"
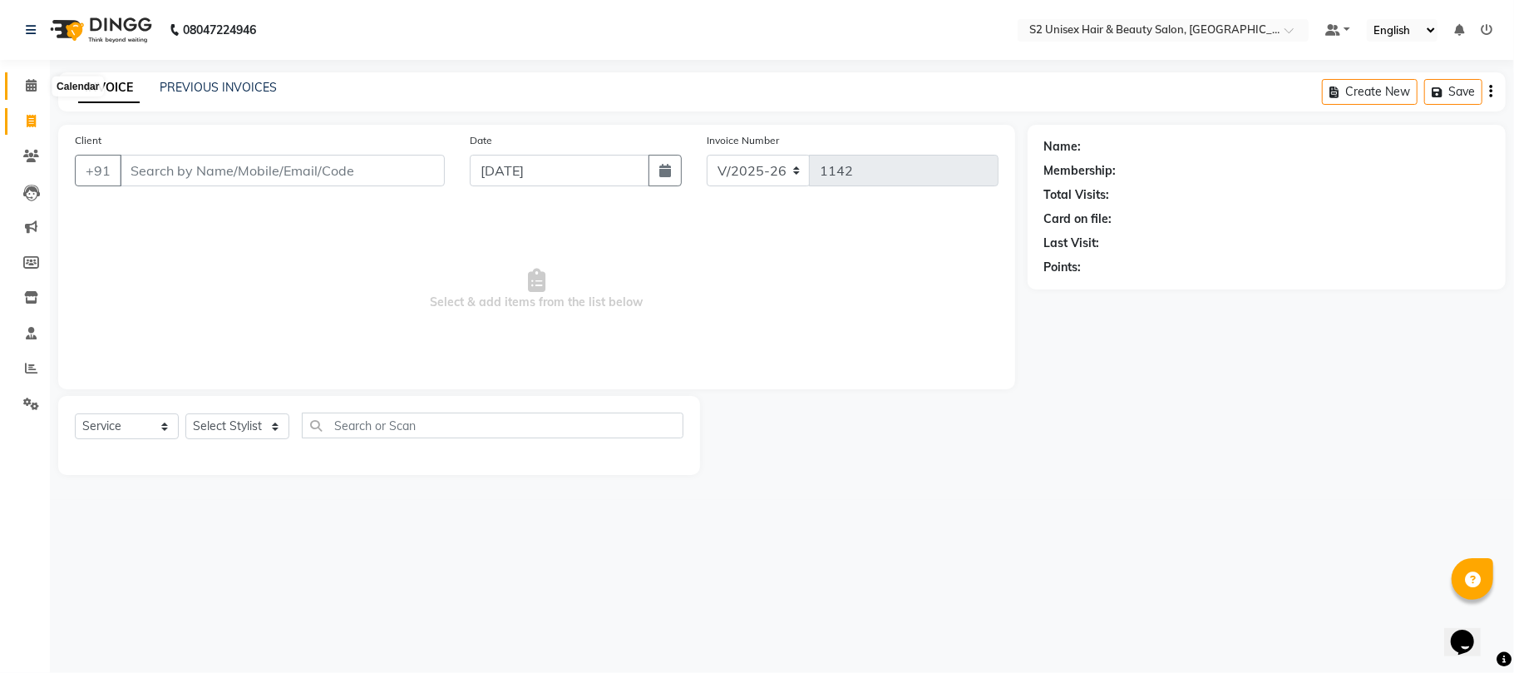
click at [30, 77] on span at bounding box center [31, 86] width 29 height 19
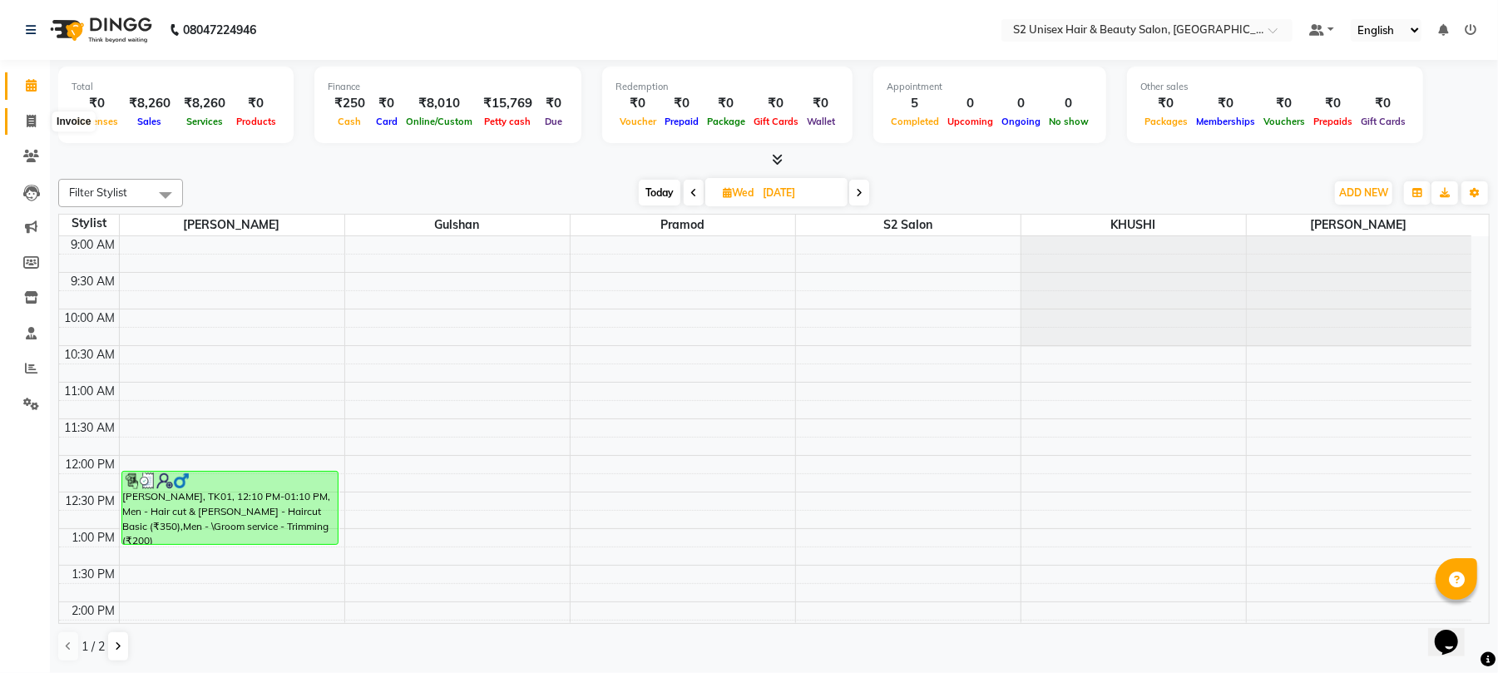
click at [32, 123] on icon at bounding box center [31, 121] width 9 height 12
select select "service"
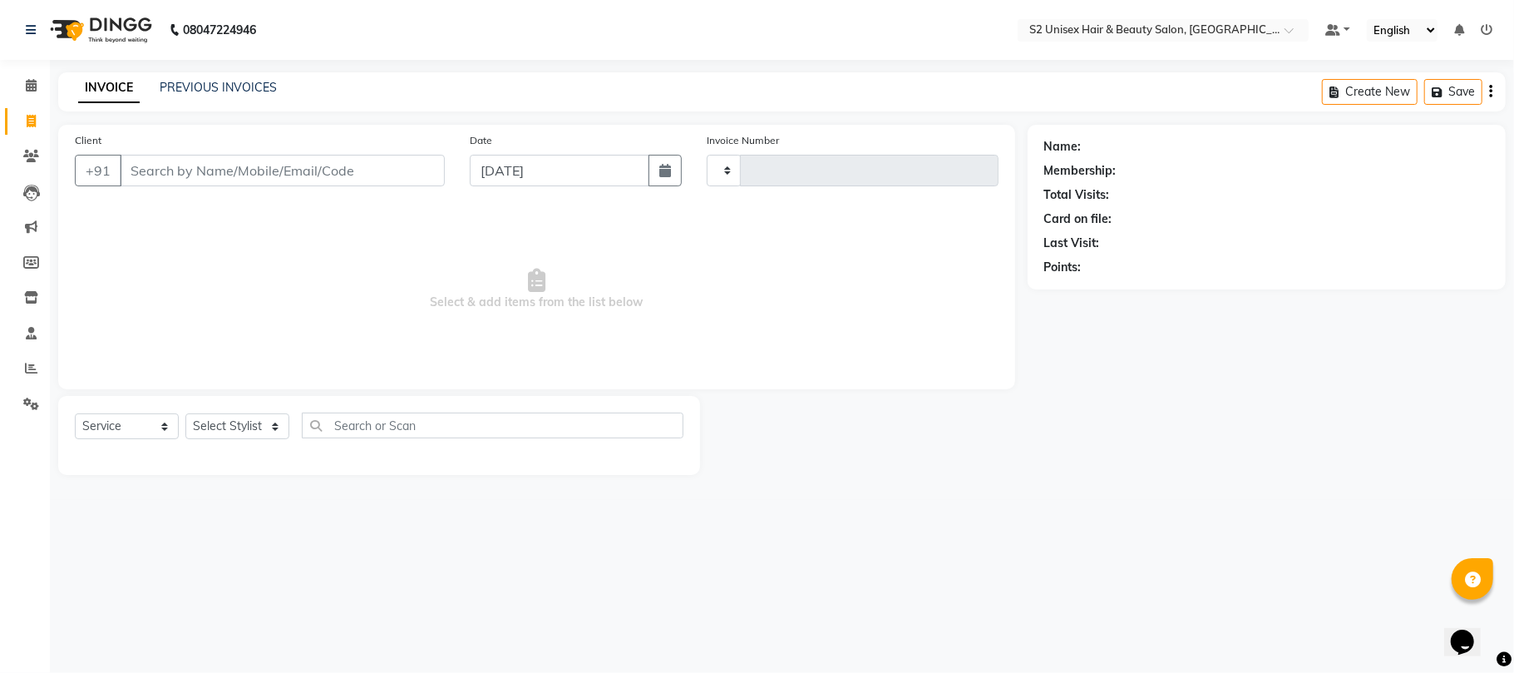
type input "1142"
select select "3982"
click at [26, 82] on icon at bounding box center [31, 85] width 11 height 12
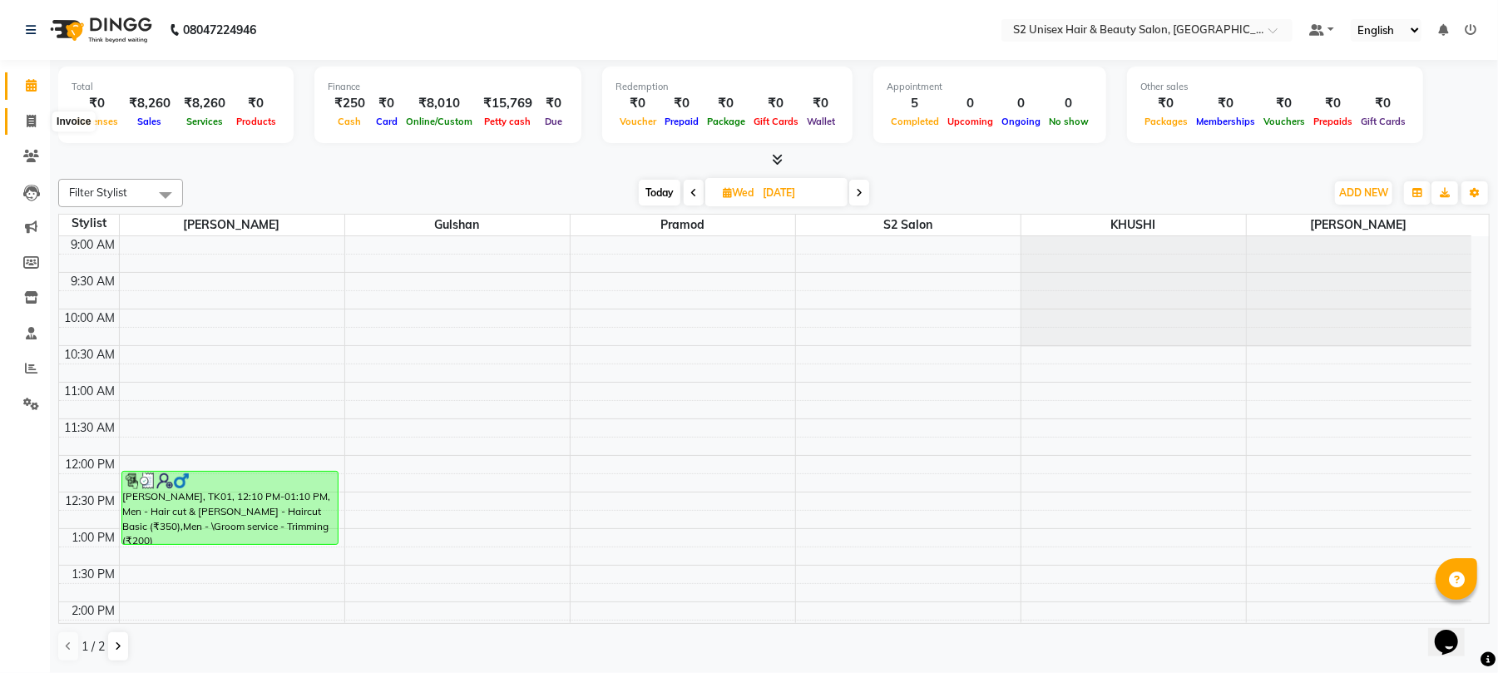
click at [31, 123] on icon at bounding box center [31, 121] width 9 height 12
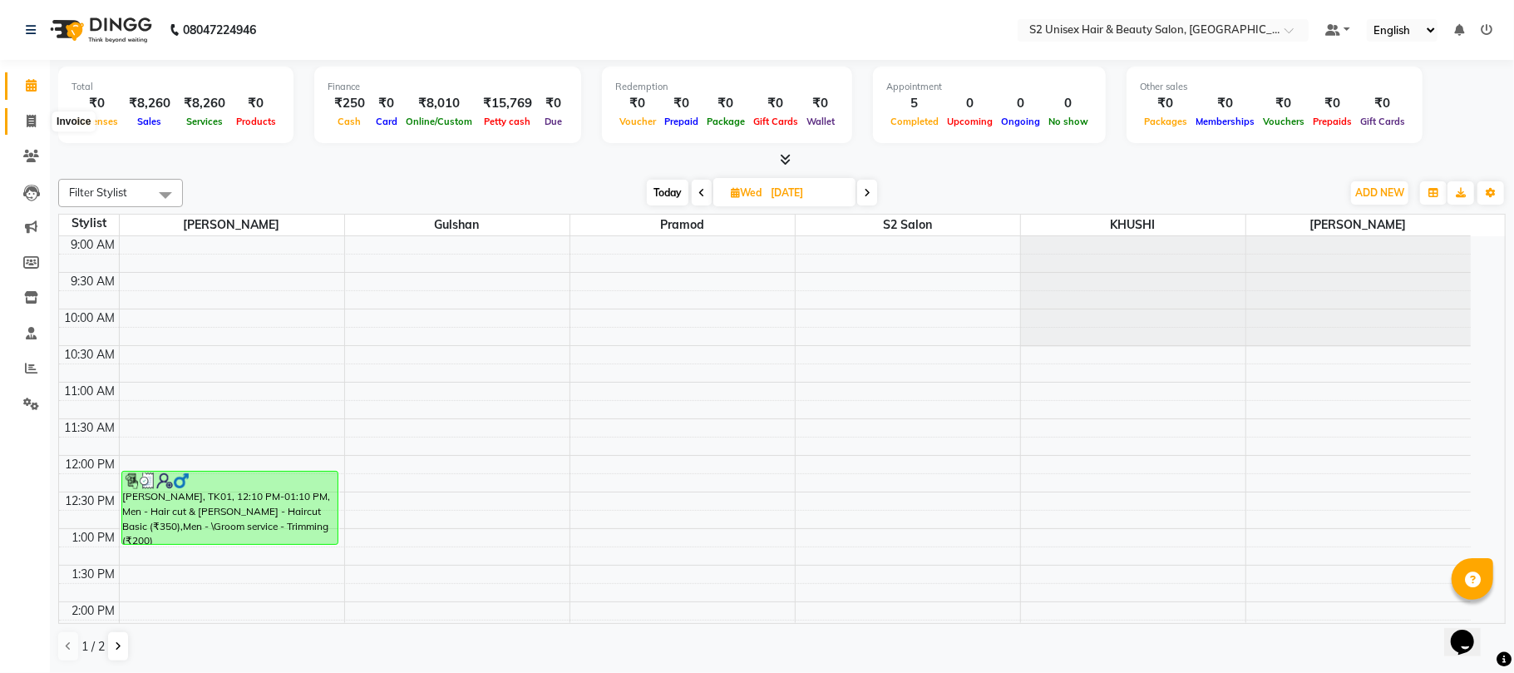
select select "3982"
select select "service"
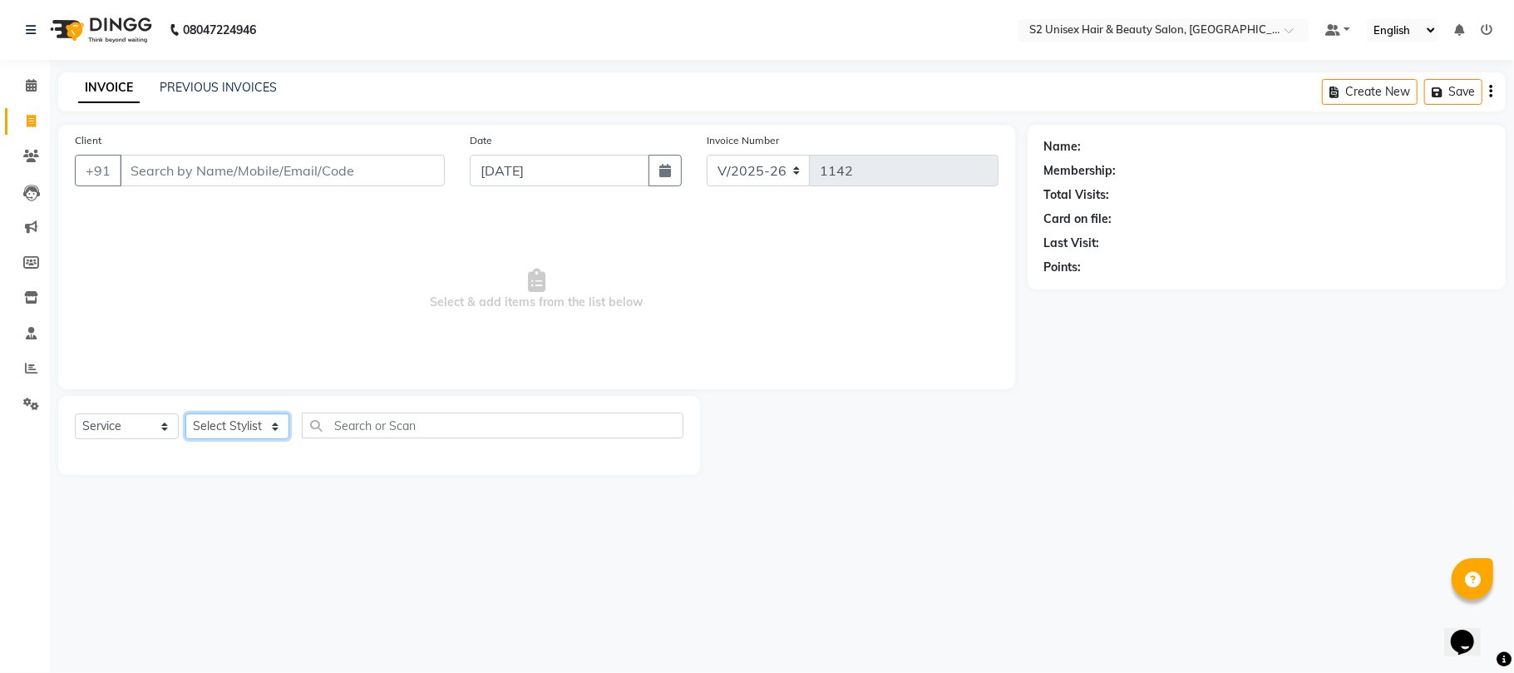
click at [216, 423] on select "Select Stylist Bittu Gulshan KHUSHI LALITA PARVIN PAL Pramod S2 salon Supendra …" at bounding box center [237, 426] width 104 height 26
select select "20295"
click at [185, 413] on select "Select Stylist Bittu Gulshan KHUSHI LALITA PARVIN PAL Pramod S2 salon Supendra …" at bounding box center [237, 426] width 104 height 26
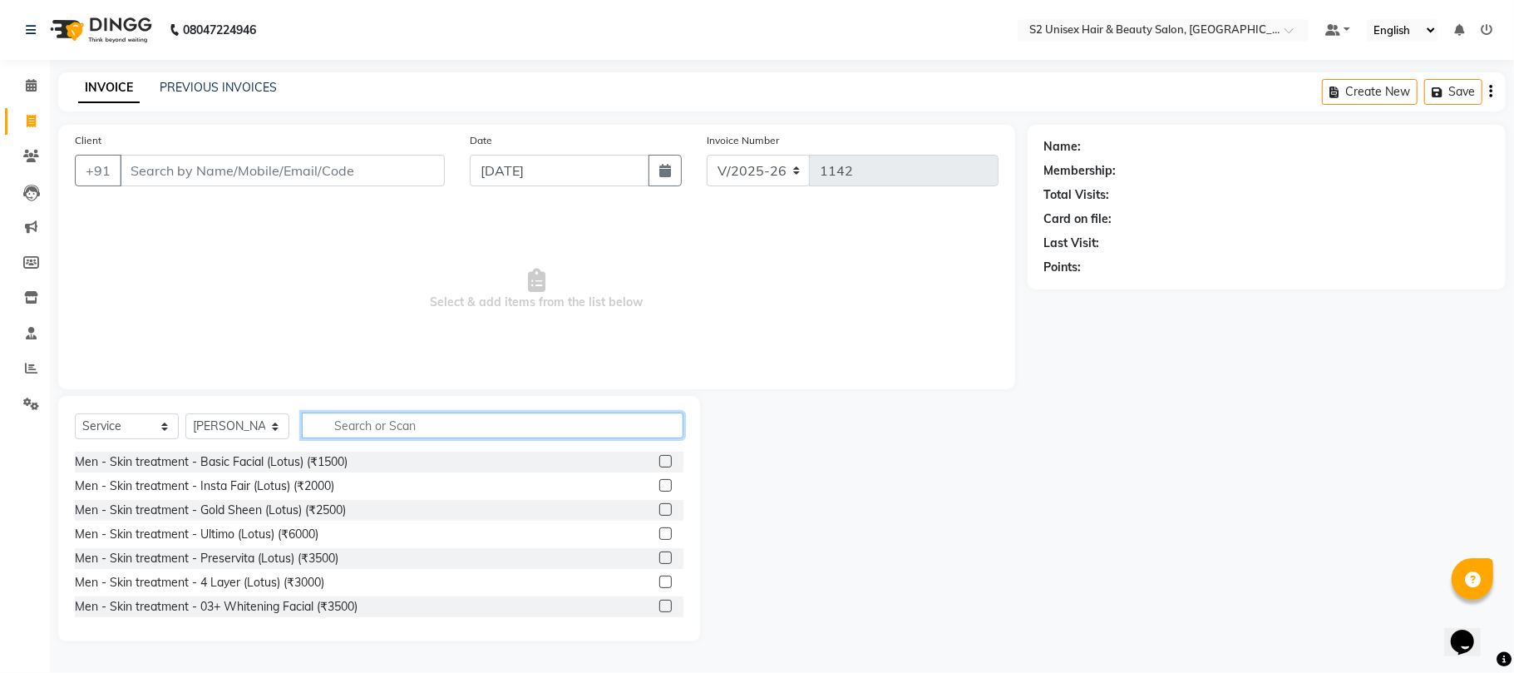
click at [380, 427] on input "text" at bounding box center [493, 426] width 382 height 26
type input "hair"
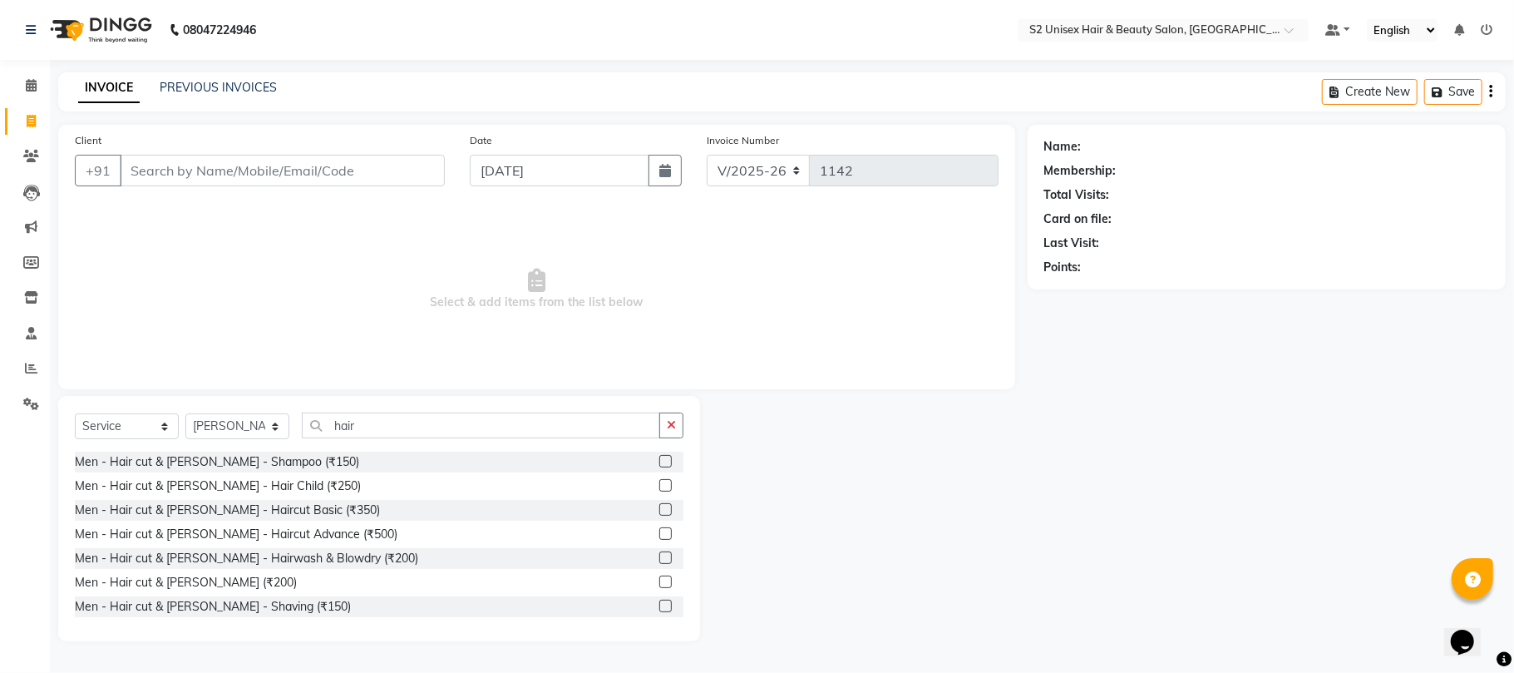
click at [660, 506] on label at bounding box center [666, 509] width 12 height 12
click at [660, 506] on input "checkbox" at bounding box center [665, 510] width 11 height 11
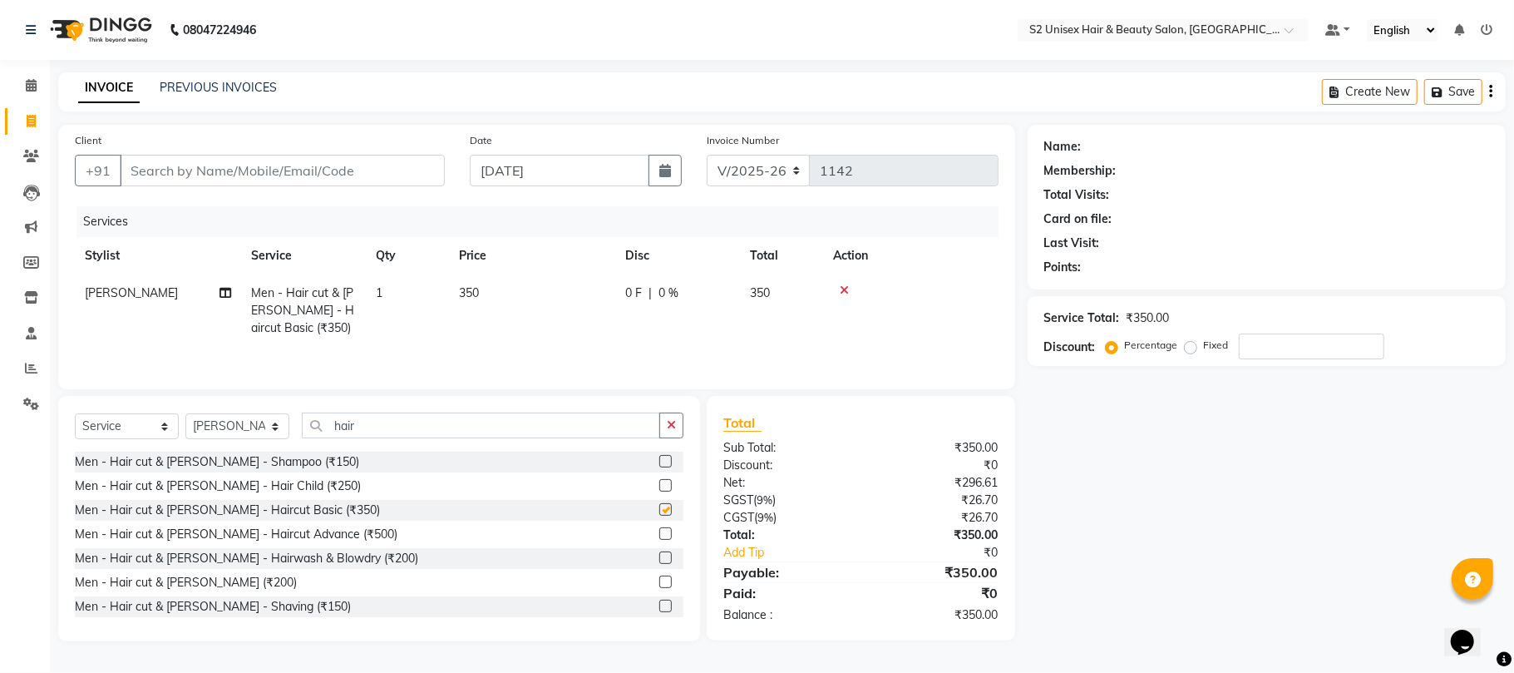
checkbox input "false"
click at [674, 431] on icon "button" at bounding box center [671, 425] width 9 height 12
click at [404, 170] on input "Client" at bounding box center [282, 171] width 325 height 32
type input "9"
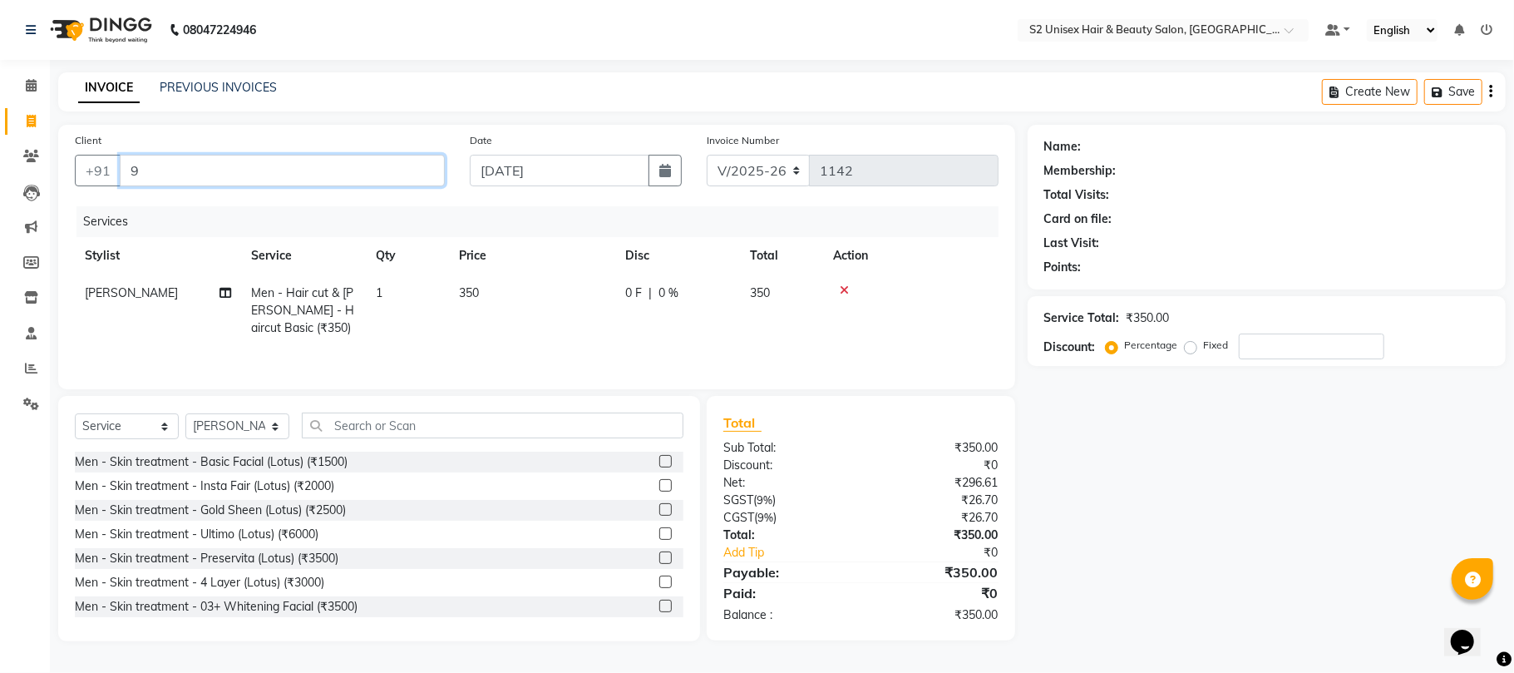
type input "0"
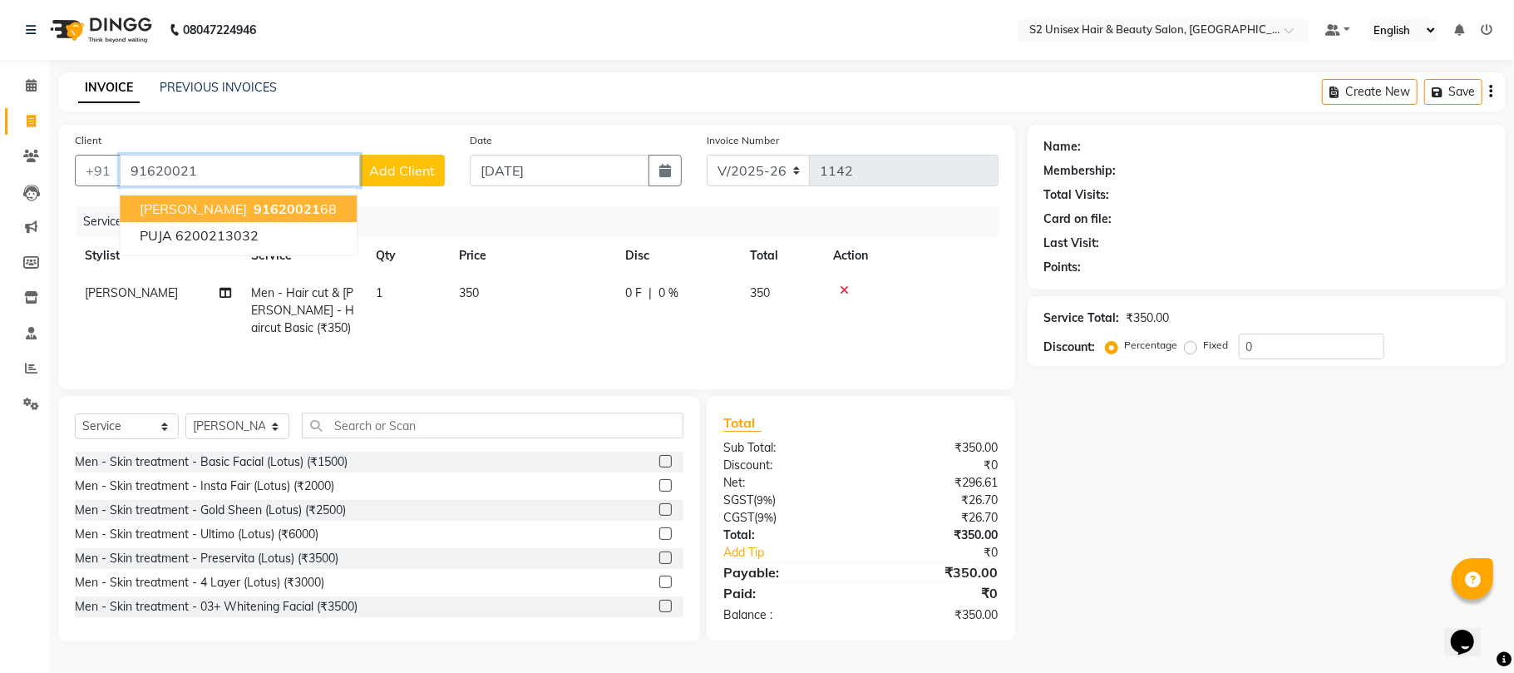
click at [261, 205] on ngb-highlight "91620021 68" at bounding box center [293, 208] width 86 height 17
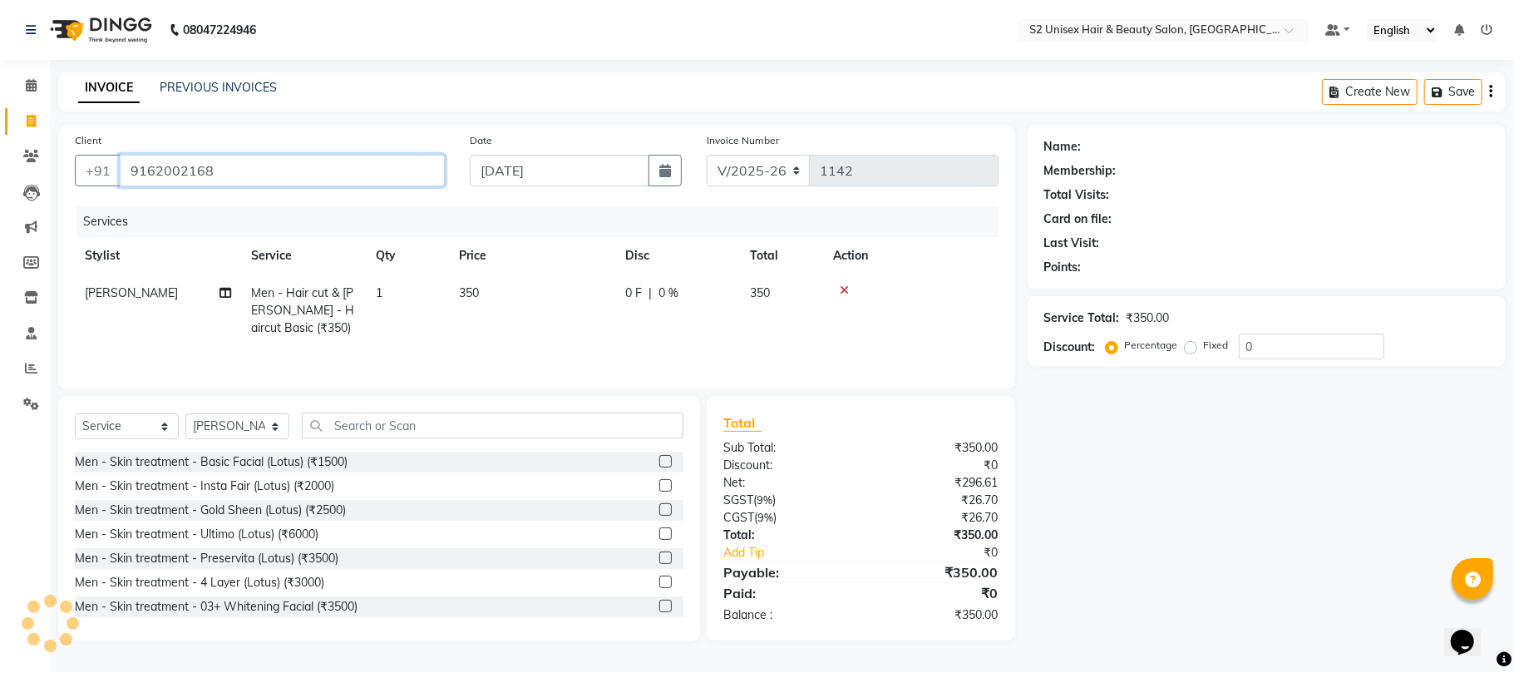
type input "9162002168"
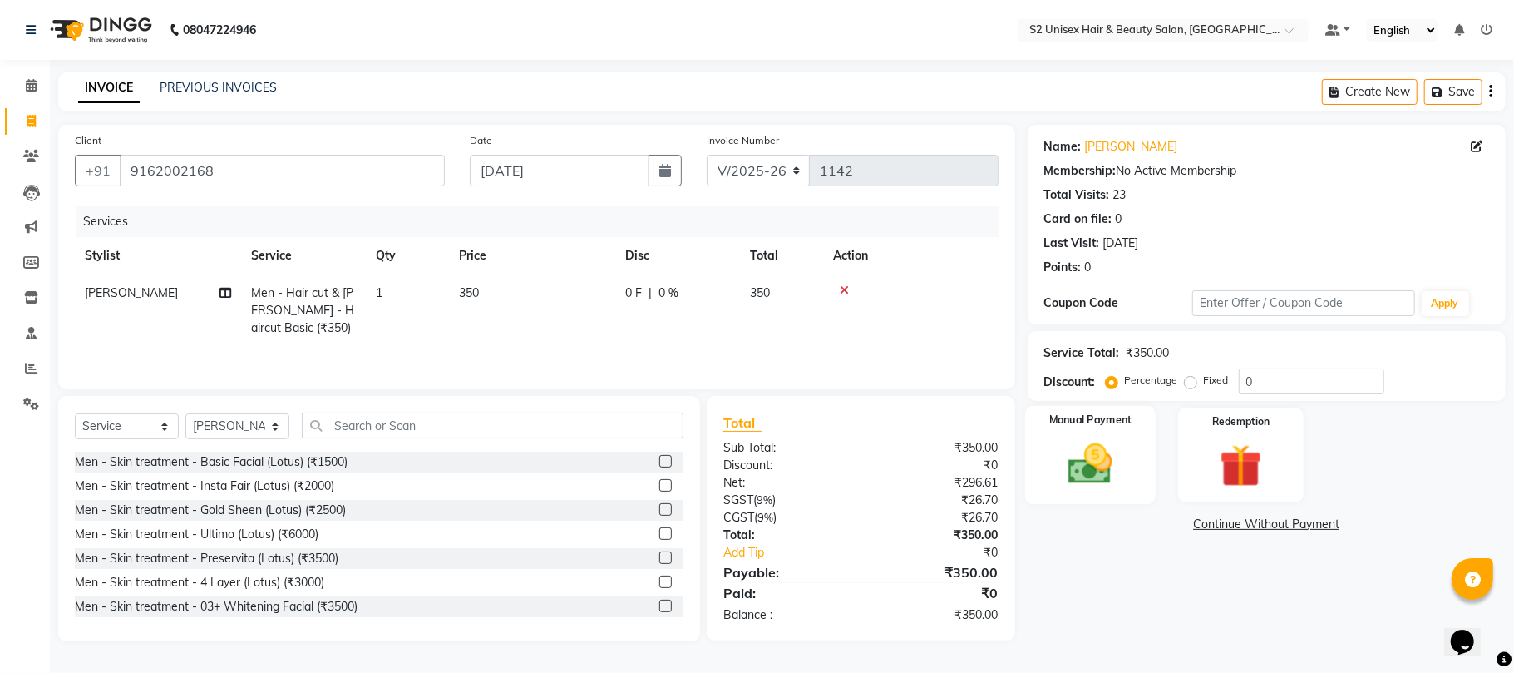
click at [1106, 432] on div "Manual Payment" at bounding box center [1090, 455] width 131 height 98
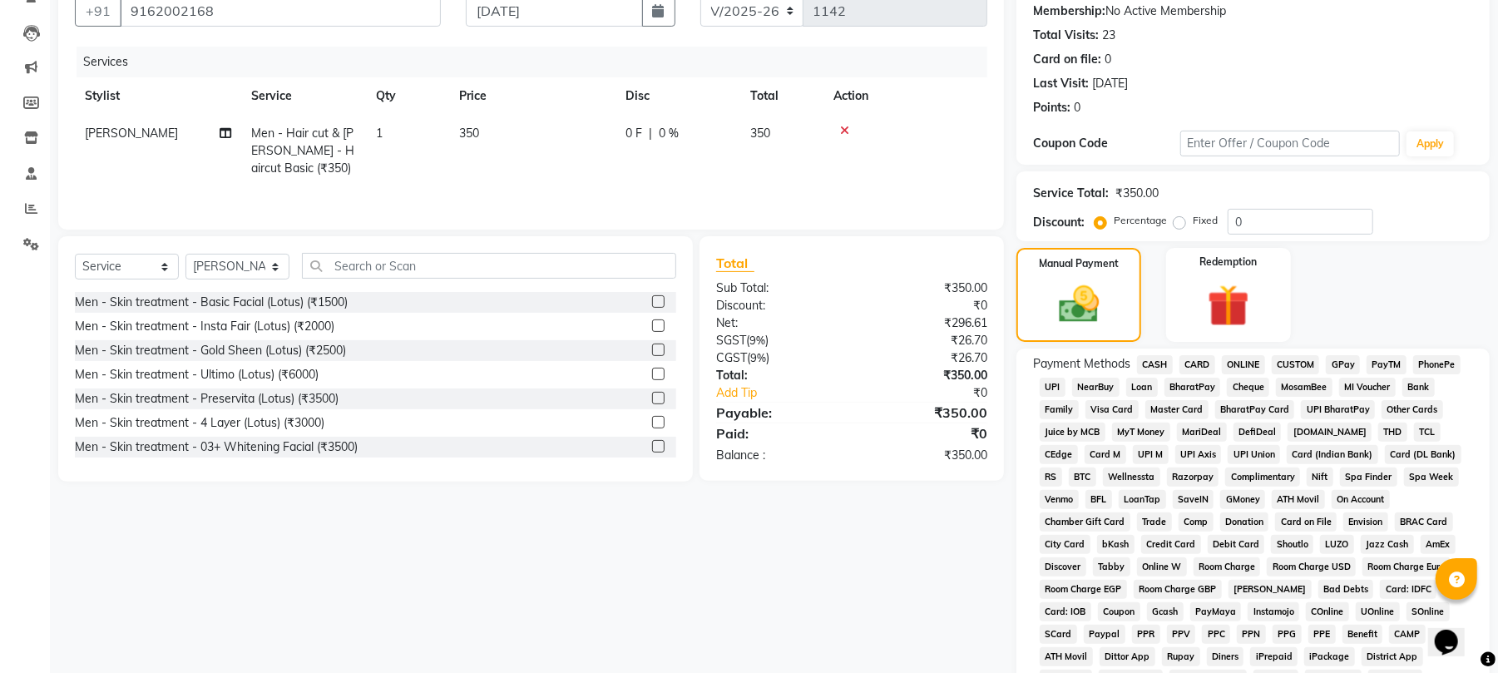
scroll to position [221, 0]
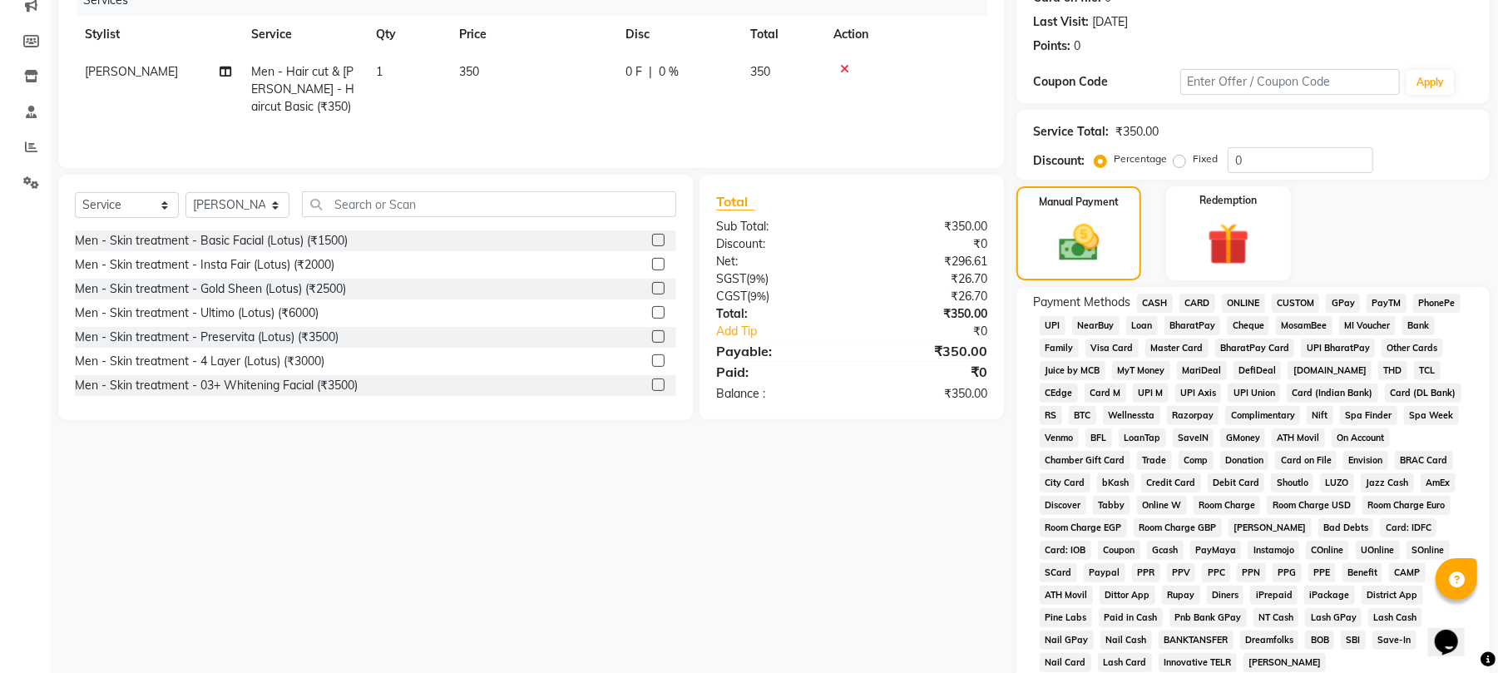
click at [1242, 299] on span "ONLINE" at bounding box center [1243, 303] width 43 height 19
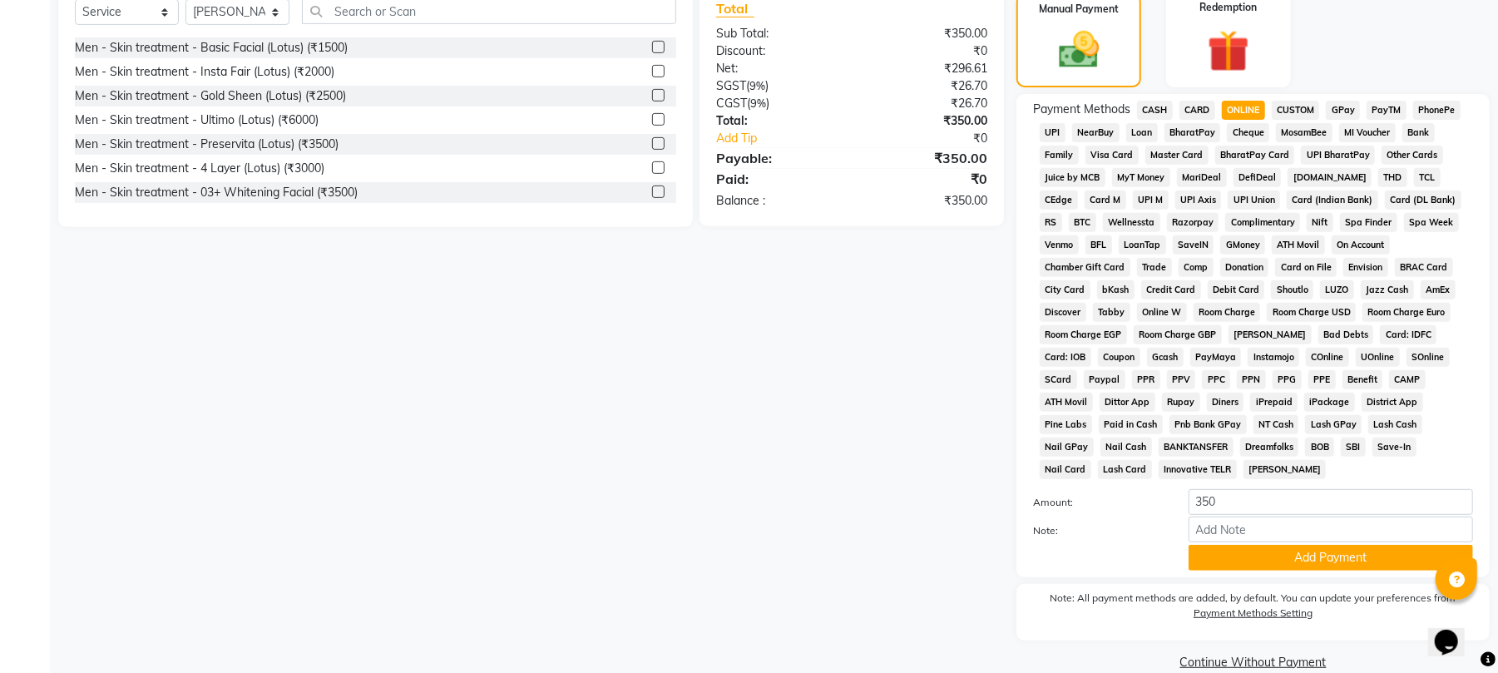
scroll to position [422, 0]
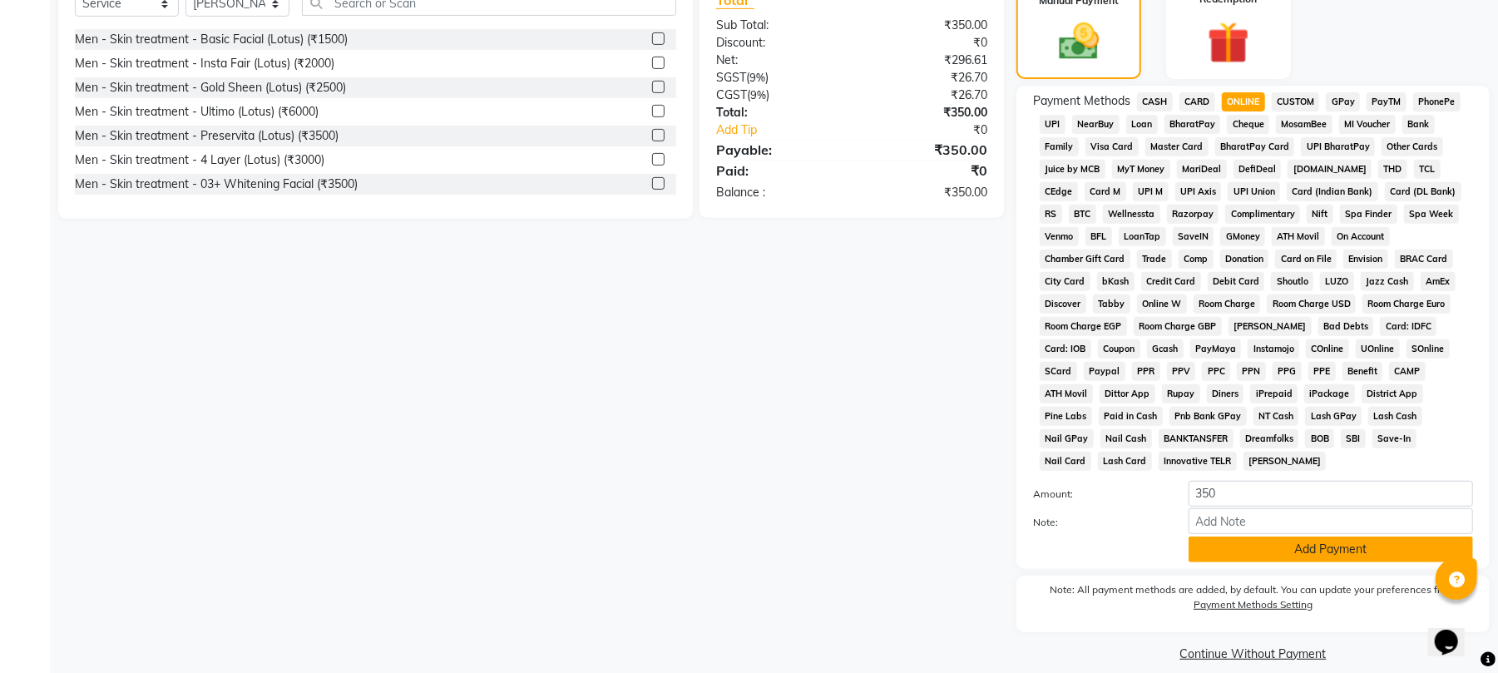
click at [1236, 536] on button "Add Payment" at bounding box center [1330, 549] width 284 height 26
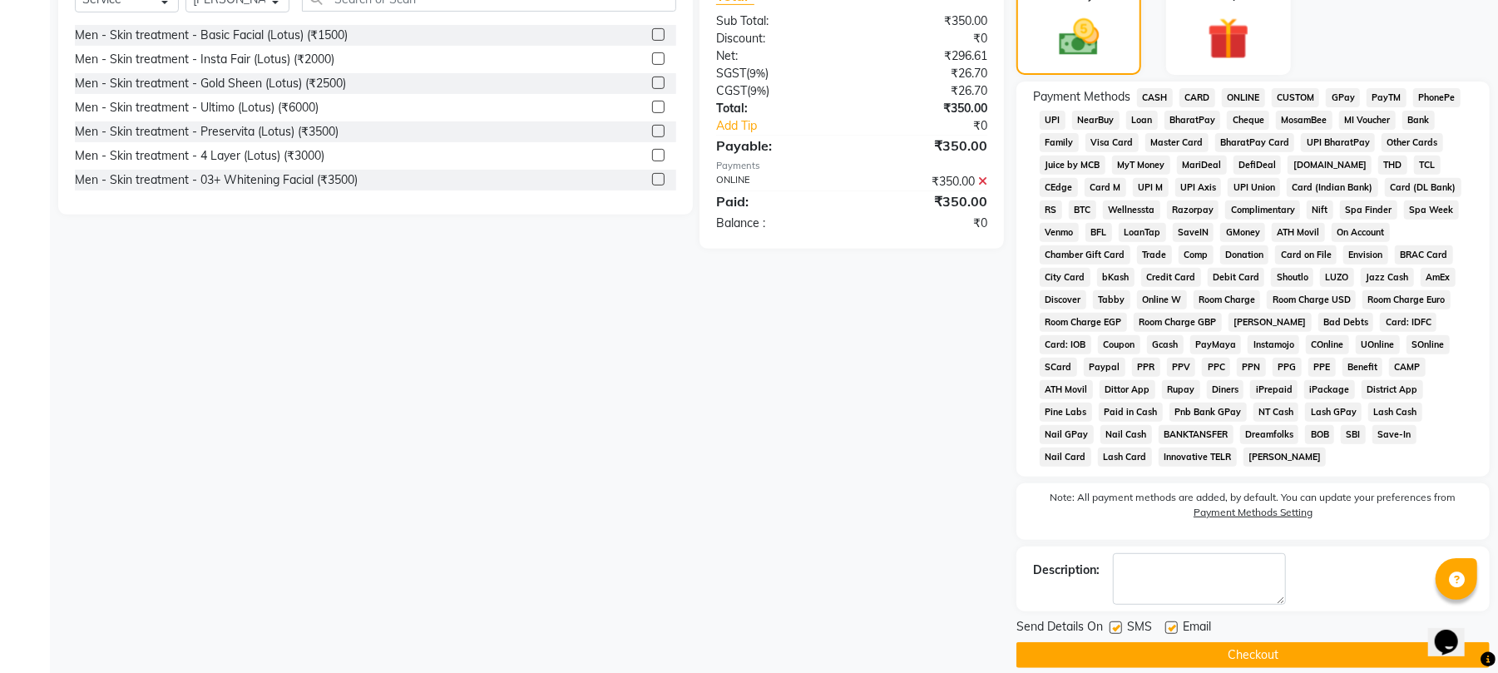
scroll to position [429, 0]
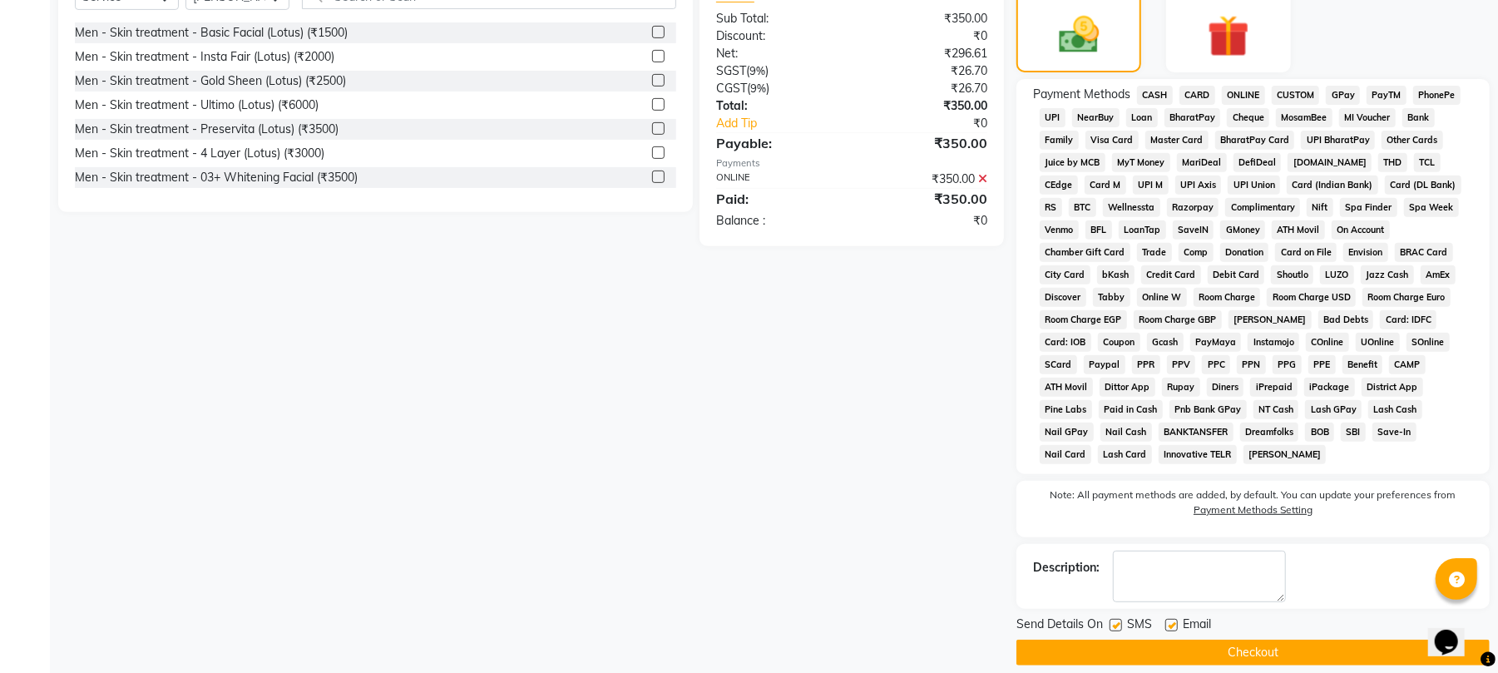
click at [1238, 640] on button "Checkout" at bounding box center [1252, 653] width 473 height 26
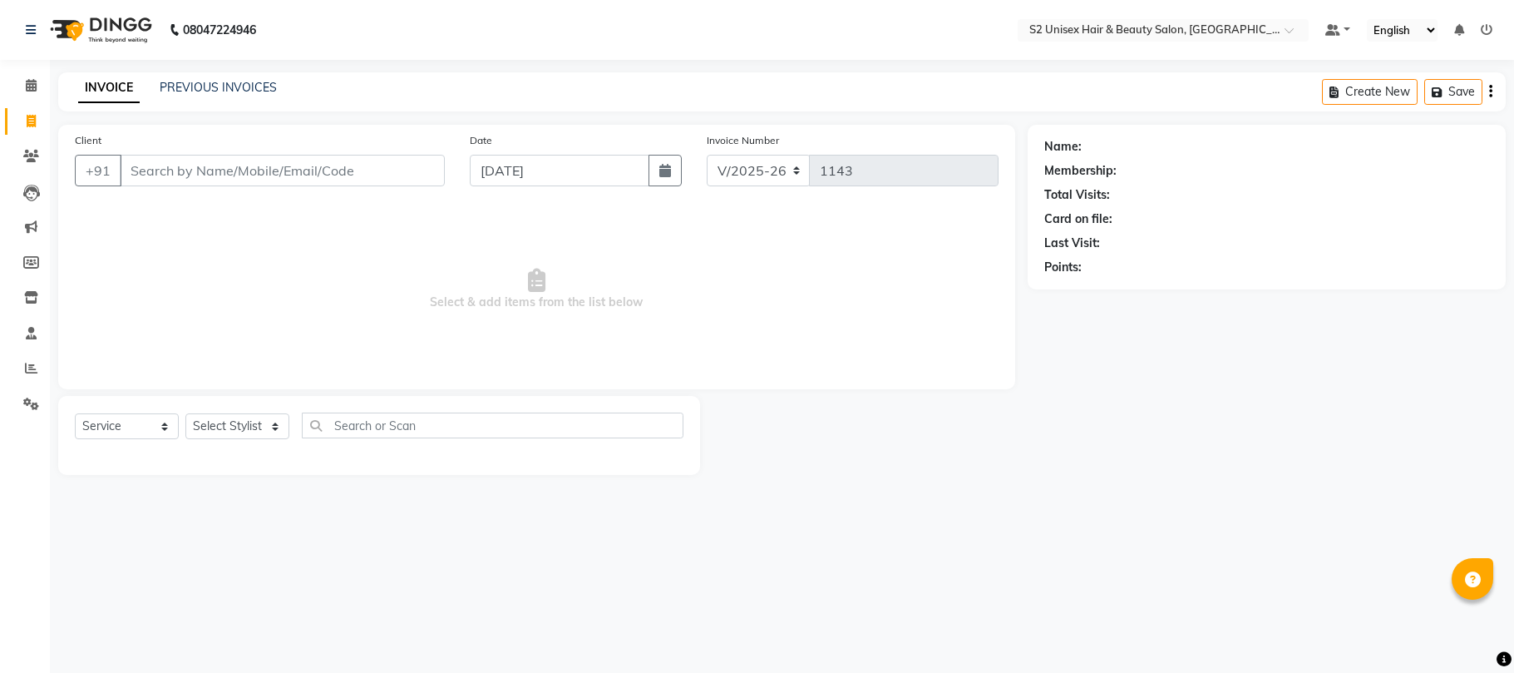
select select "3982"
select select "service"
click at [28, 75] on link "Calendar" at bounding box center [25, 85] width 40 height 27
select select "3982"
select select "service"
